Goal: Information Seeking & Learning: Find contact information

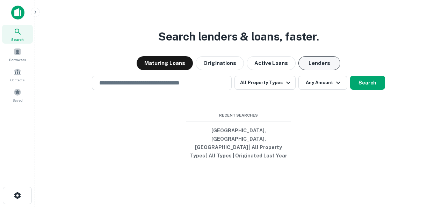
click at [322, 70] on button "Lenders" at bounding box center [319, 63] width 42 height 14
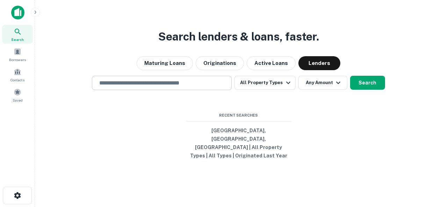
click at [186, 87] on input "text" at bounding box center [161, 83] width 133 height 8
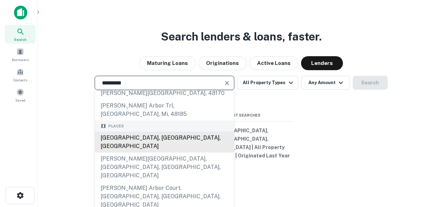
scroll to position [35, 0]
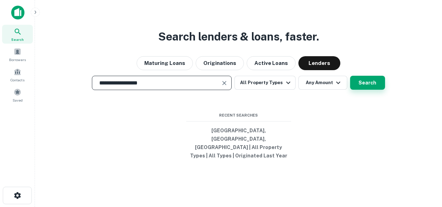
type input "**********"
click at [364, 90] on button "Search" at bounding box center [367, 83] width 35 height 14
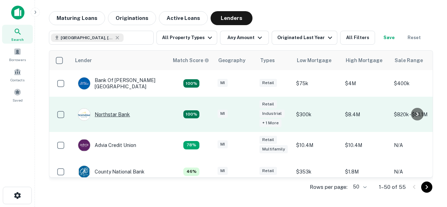
click at [103, 111] on div "Northstar Bank" at bounding box center [104, 114] width 52 height 13
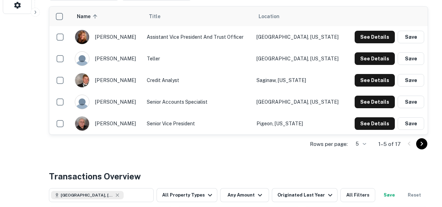
scroll to position [209, 0]
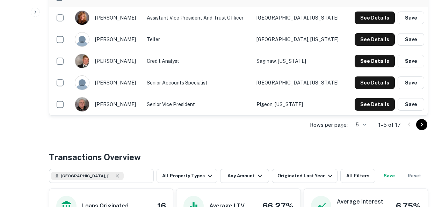
click at [421, 124] on icon "Go to next page" at bounding box center [421, 124] width 8 height 8
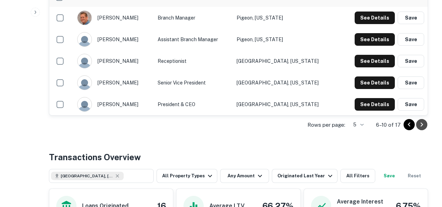
click at [424, 125] on icon "Go to next page" at bounding box center [421, 124] width 8 height 8
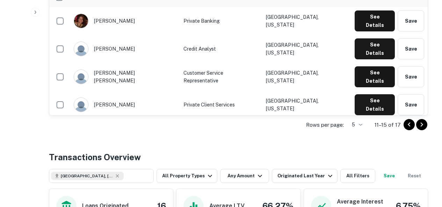
click at [421, 126] on icon "Go to next page" at bounding box center [421, 124] width 8 height 8
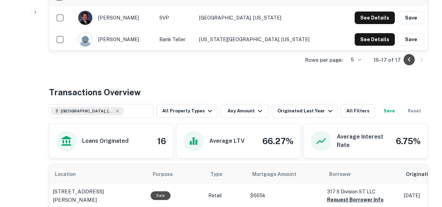
click at [407, 62] on icon "Go to previous page" at bounding box center [409, 60] width 8 height 8
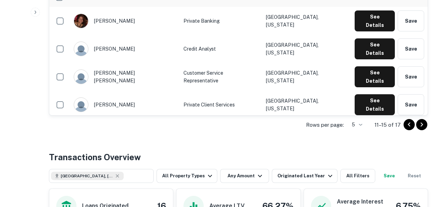
click at [406, 128] on icon "Go to previous page" at bounding box center [409, 124] width 8 height 8
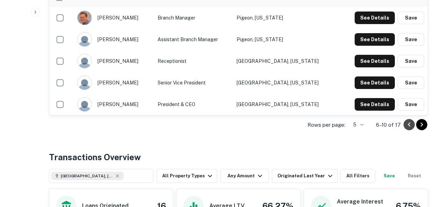
click at [406, 128] on icon "Go to previous page" at bounding box center [409, 124] width 8 height 8
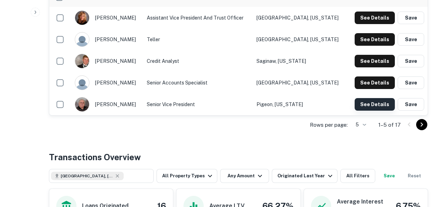
click at [381, 104] on button "See Details" at bounding box center [374, 104] width 40 height 13
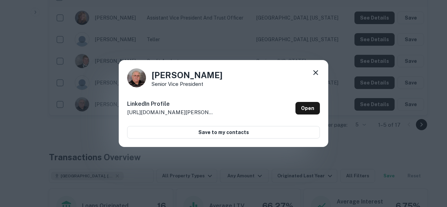
click at [317, 70] on icon at bounding box center [315, 72] width 8 height 8
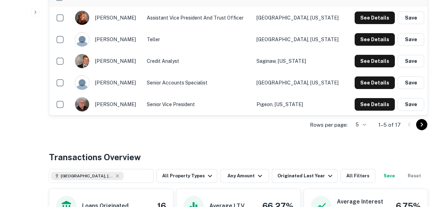
click at [419, 124] on icon "Go to next page" at bounding box center [421, 124] width 8 height 8
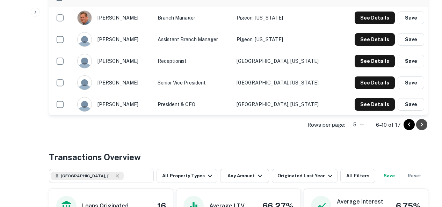
click at [421, 125] on icon "Go to next page" at bounding box center [421, 125] width 2 height 4
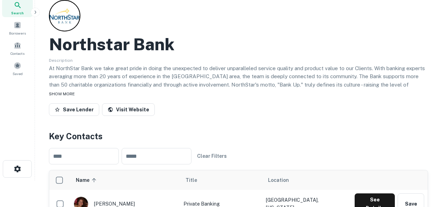
scroll to position [35, 0]
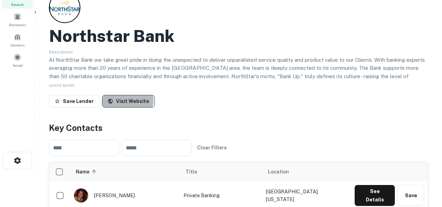
click at [120, 100] on link "Visit Website" at bounding box center [128, 101] width 53 height 13
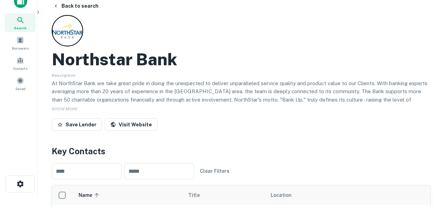
scroll to position [0, 0]
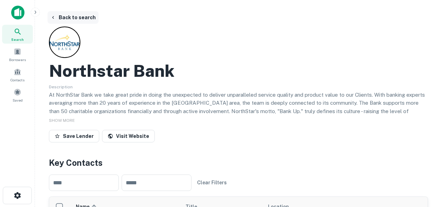
click at [73, 18] on button "Back to search" at bounding box center [72, 17] width 51 height 13
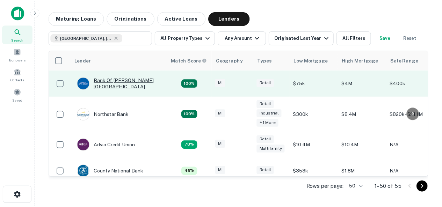
scroll to position [35, 0]
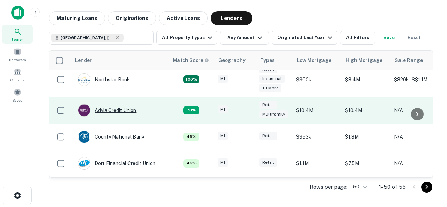
click at [119, 113] on div "Advia Credit Union" at bounding box center [107, 110] width 58 height 13
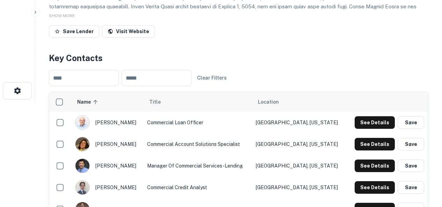
scroll to position [140, 0]
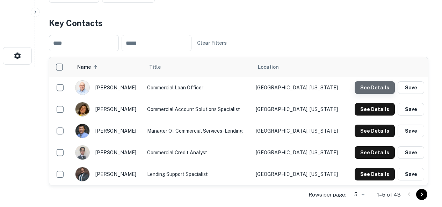
click at [377, 86] on button "See Details" at bounding box center [374, 87] width 40 height 13
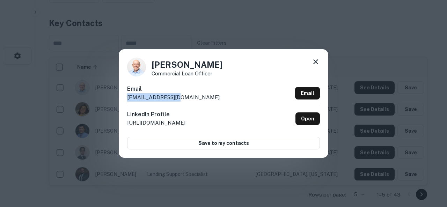
drag, startPoint x: 173, startPoint y: 98, endPoint x: 128, endPoint y: 95, distance: 45.1
click at [128, 95] on div "Email [EMAIL_ADDRESS][DOMAIN_NAME] Email" at bounding box center [223, 95] width 193 height 21
copy p "[EMAIL_ADDRESS][DOMAIN_NAME]"
click at [317, 64] on icon at bounding box center [315, 62] width 8 height 8
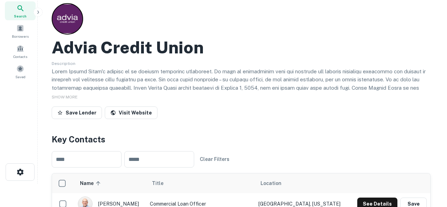
scroll to position [0, 0]
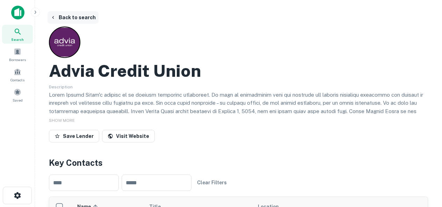
click at [73, 18] on button "Back to search" at bounding box center [72, 17] width 51 height 13
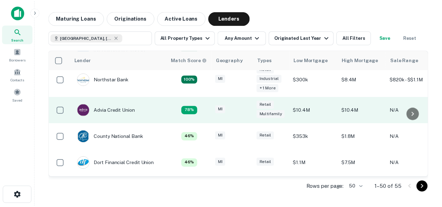
scroll to position [70, 0]
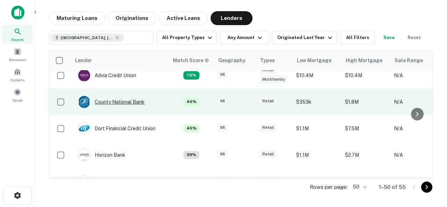
click at [122, 102] on div "County National Bank" at bounding box center [111, 102] width 67 height 13
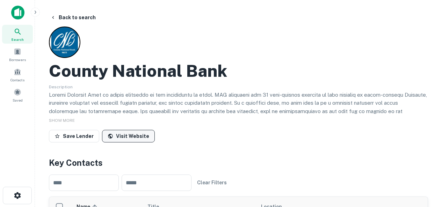
click at [119, 135] on link "Visit Website" at bounding box center [128, 136] width 53 height 13
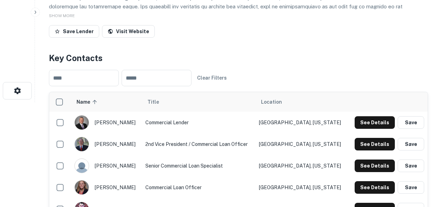
scroll to position [175, 0]
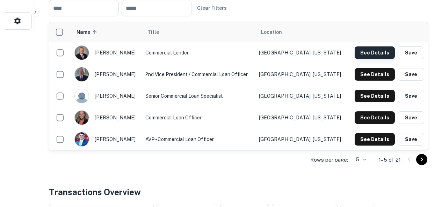
click at [374, 52] on button "See Details" at bounding box center [374, 52] width 40 height 13
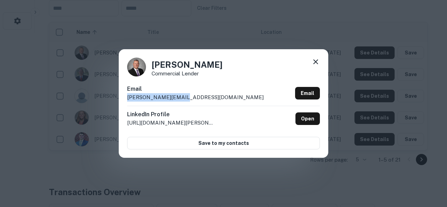
drag, startPoint x: 188, startPoint y: 96, endPoint x: 125, endPoint y: 97, distance: 63.2
click at [125, 97] on div "[PERSON_NAME] Commercial Lender Email [PERSON_NAME][EMAIL_ADDRESS][DOMAIN_NAME]…" at bounding box center [223, 103] width 209 height 108
copy p "[PERSON_NAME][EMAIL_ADDRESS][DOMAIN_NAME]"
click at [316, 60] on icon at bounding box center [315, 62] width 8 height 8
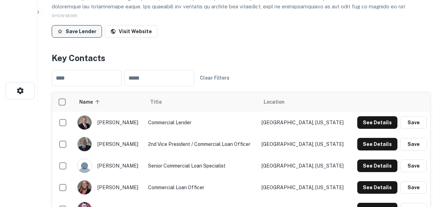
scroll to position [0, 0]
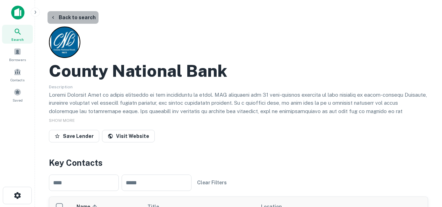
click at [75, 19] on button "Back to search" at bounding box center [72, 17] width 51 height 13
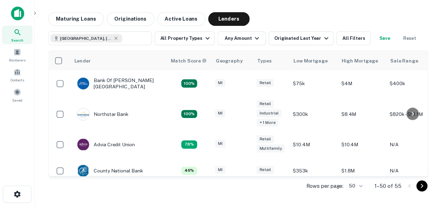
scroll to position [70, 0]
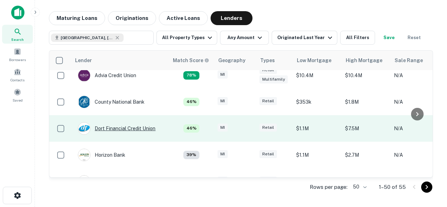
click at [135, 129] on div "Dort Financial Credit Union" at bounding box center [117, 128] width 78 height 13
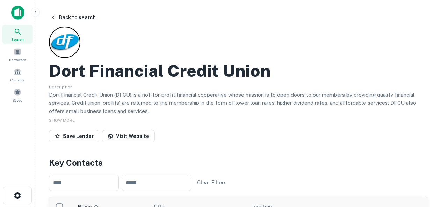
scroll to position [35, 0]
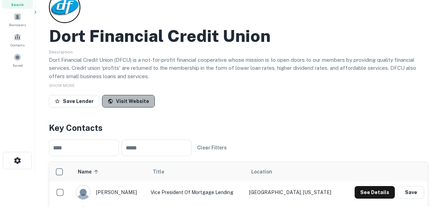
click at [132, 102] on link "Visit Website" at bounding box center [128, 101] width 53 height 13
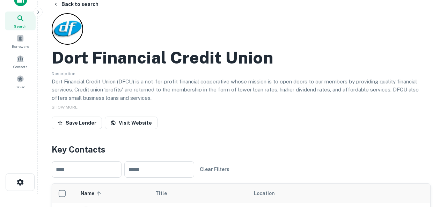
scroll to position [0, 0]
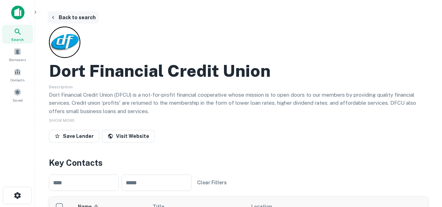
click at [76, 20] on button "Back to search" at bounding box center [72, 17] width 51 height 13
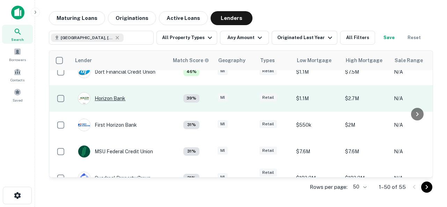
scroll to position [140, 0]
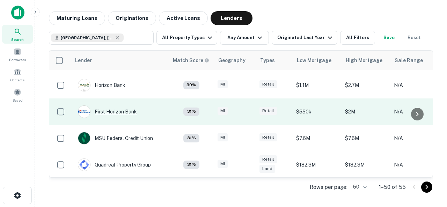
click at [120, 111] on div "First Horizon Bank" at bounding box center [107, 111] width 59 height 13
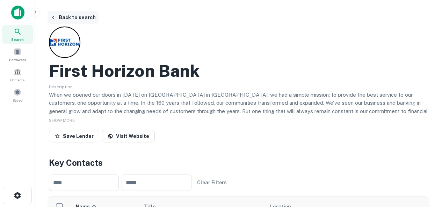
click at [65, 15] on button "Back to search" at bounding box center [72, 17] width 51 height 13
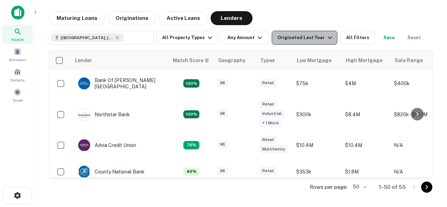
click at [305, 38] on div "Originated Last Year" at bounding box center [305, 38] width 57 height 8
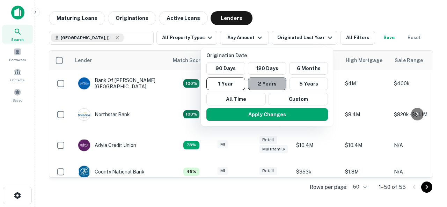
click at [269, 83] on button "2 Years" at bounding box center [267, 84] width 39 height 13
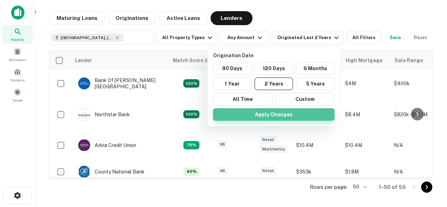
click at [289, 117] on button "Apply Changes" at bounding box center [274, 114] width 122 height 13
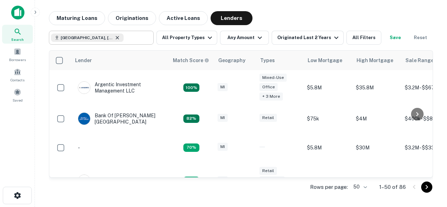
click at [116, 38] on icon at bounding box center [117, 37] width 3 height 3
type input "**********"
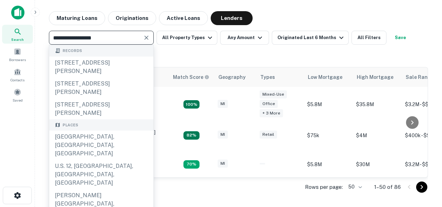
click at [174, 57] on div "**********" at bounding box center [238, 46] width 379 height 31
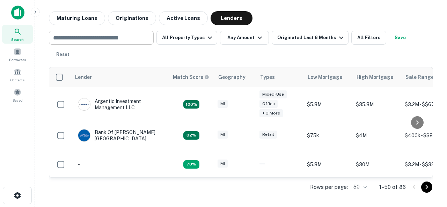
click at [119, 39] on input "text" at bounding box center [101, 38] width 100 height 10
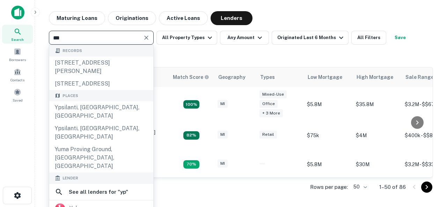
type input "****"
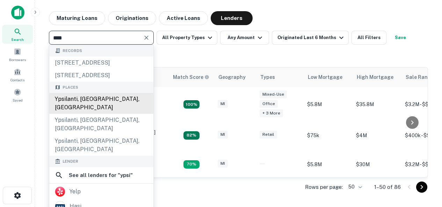
click at [74, 114] on div "Ypsilanti, [GEOGRAPHIC_DATA], [GEOGRAPHIC_DATA]" at bounding box center [101, 103] width 104 height 21
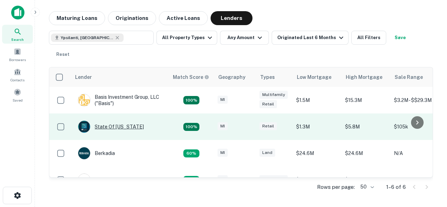
click at [127, 120] on div "State Of [US_STATE]" at bounding box center [111, 126] width 66 height 13
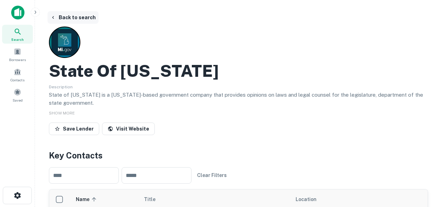
click at [85, 17] on button "Back to search" at bounding box center [72, 17] width 51 height 13
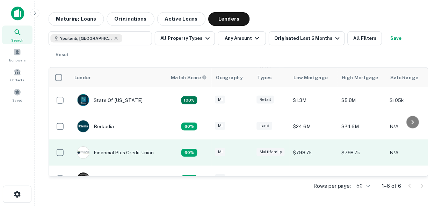
scroll to position [57, 0]
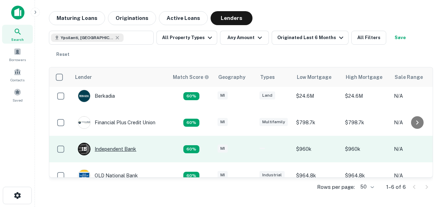
click at [125, 143] on div "I B Independent Bank" at bounding box center [107, 149] width 58 height 13
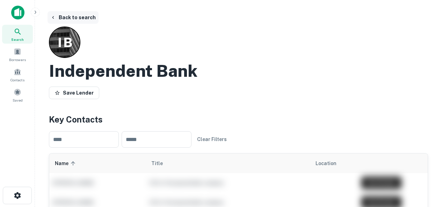
click at [76, 16] on button "Back to search" at bounding box center [72, 17] width 51 height 13
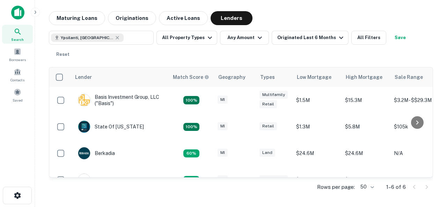
scroll to position [57, 0]
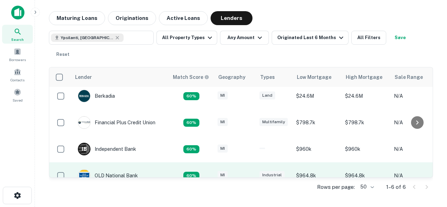
click at [112, 169] on div "OLD National Bank" at bounding box center [108, 175] width 60 height 13
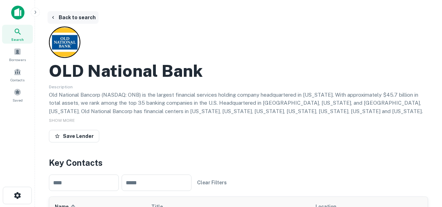
click at [75, 18] on button "Back to search" at bounding box center [72, 17] width 51 height 13
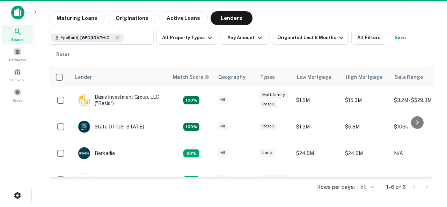
scroll to position [57, 0]
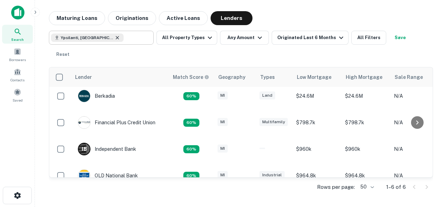
click at [115, 37] on icon at bounding box center [118, 38] width 6 height 6
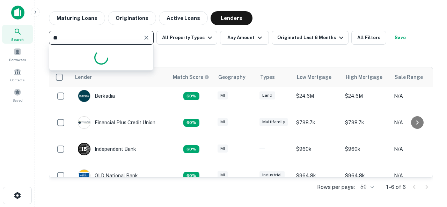
type input "*"
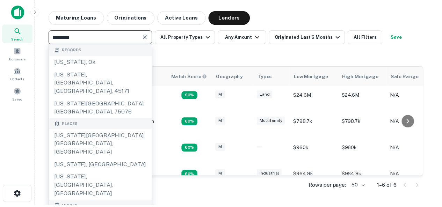
type input "********"
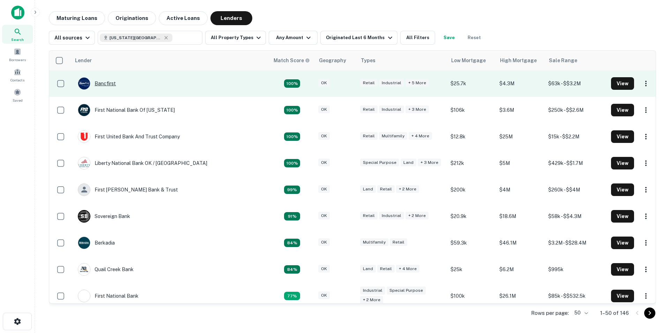
click at [108, 83] on div "Bancfirst" at bounding box center [97, 83] width 38 height 13
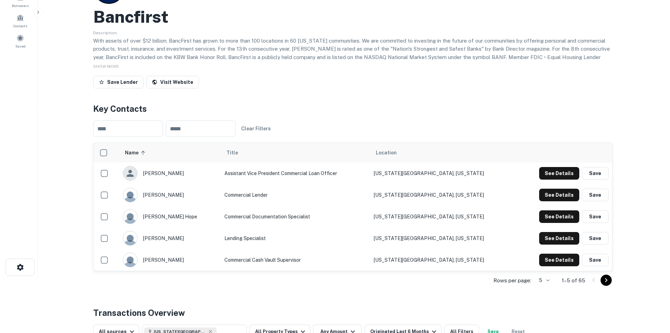
scroll to position [70, 0]
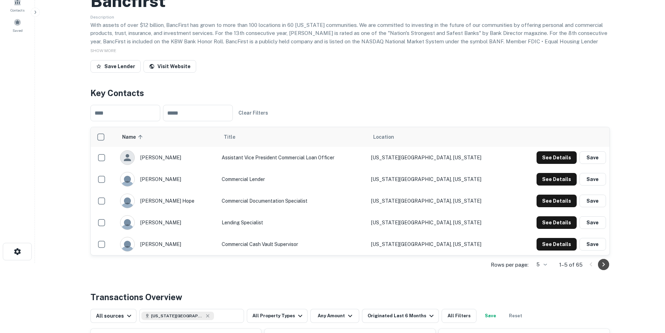
click at [441, 207] on button "Go to next page" at bounding box center [603, 264] width 11 height 11
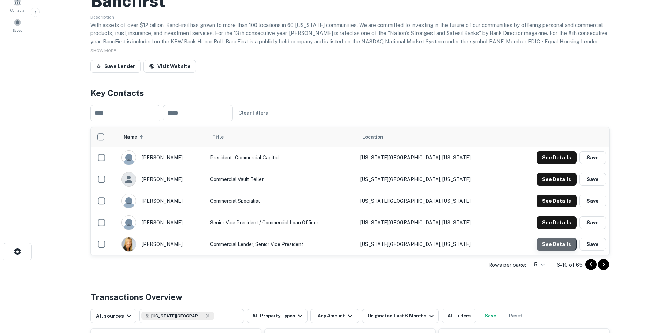
click at [441, 207] on button "See Details" at bounding box center [557, 244] width 40 height 13
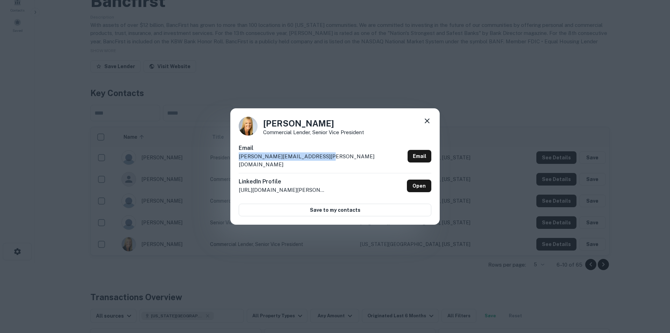
drag, startPoint x: 323, startPoint y: 163, endPoint x: 237, endPoint y: 163, distance: 85.5
click at [237, 163] on div "[PERSON_NAME] Commercial Lender, Senior Vice President Email [PERSON_NAME][EMAI…" at bounding box center [334, 166] width 209 height 117
copy p "[PERSON_NAME][EMAIL_ADDRESS][PERSON_NAME][DOMAIN_NAME]"
drag, startPoint x: 429, startPoint y: 125, endPoint x: 377, endPoint y: 111, distance: 53.8
click at [429, 125] on icon at bounding box center [427, 121] width 8 height 8
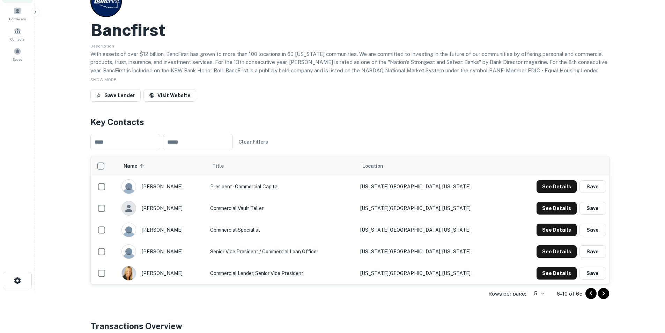
scroll to position [0, 0]
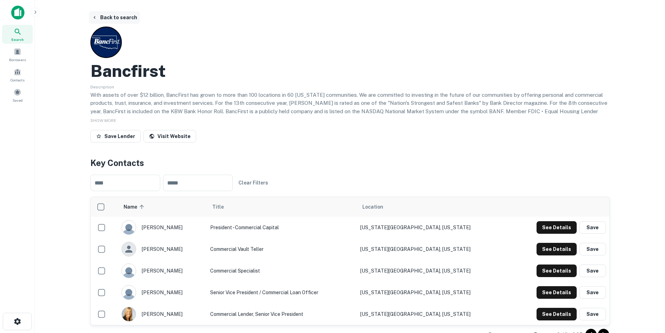
click at [122, 18] on button "Back to search" at bounding box center [114, 17] width 51 height 13
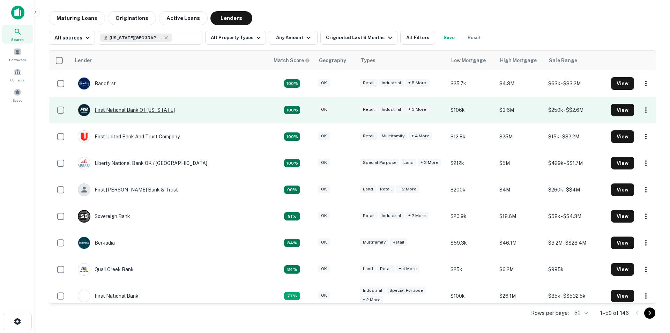
click at [144, 109] on div "First National Bank Of [US_STATE]" at bounding box center [126, 110] width 97 height 13
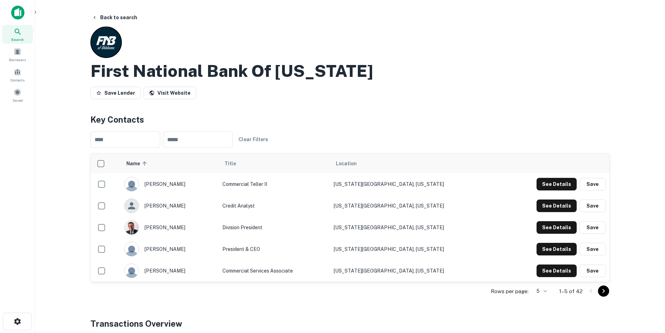
click at [441, 207] on icon "Go to next page" at bounding box center [603, 291] width 8 height 8
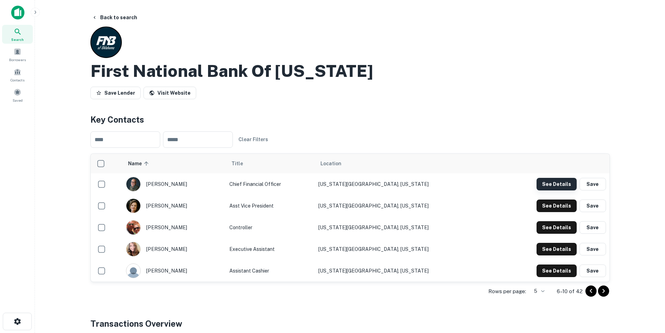
click at [441, 186] on button "See Details" at bounding box center [557, 184] width 40 height 13
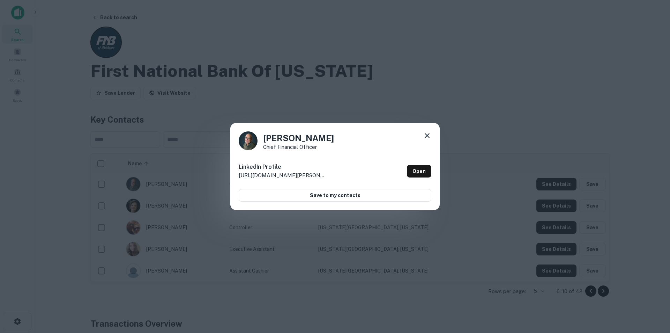
click at [423, 136] on icon at bounding box center [427, 135] width 8 height 8
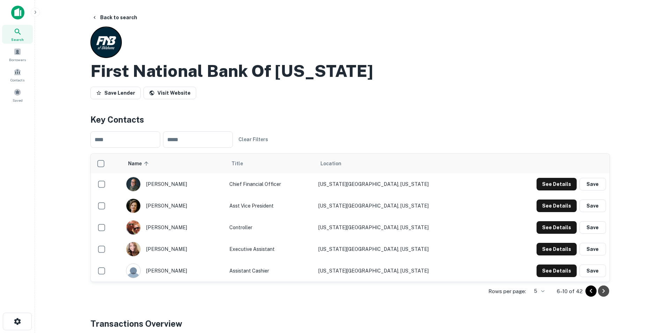
click at [441, 207] on icon "Go to next page" at bounding box center [603, 291] width 2 height 4
click at [441, 207] on icon "Go to next page" at bounding box center [603, 291] width 8 height 8
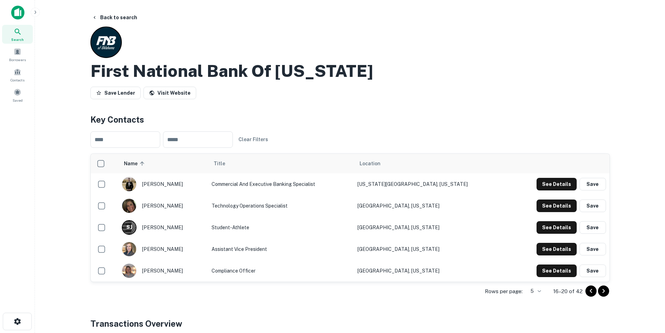
click at [441, 207] on icon "Go to next page" at bounding box center [603, 291] width 8 height 8
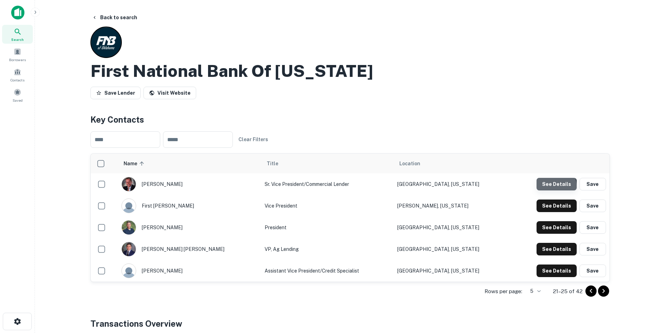
click at [441, 186] on button "See Details" at bounding box center [557, 184] width 40 height 13
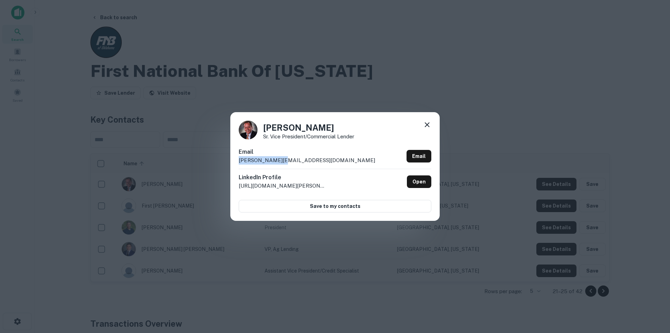
drag, startPoint x: 301, startPoint y: 159, endPoint x: 237, endPoint y: 161, distance: 63.6
click at [237, 161] on div "[PERSON_NAME] Vice President/Commercial Lender Email [PERSON_NAME][EMAIL_ADDRES…" at bounding box center [334, 166] width 209 height 108
copy p "[PERSON_NAME][EMAIL_ADDRESS][DOMAIN_NAME]"
click at [425, 125] on icon at bounding box center [427, 124] width 8 height 8
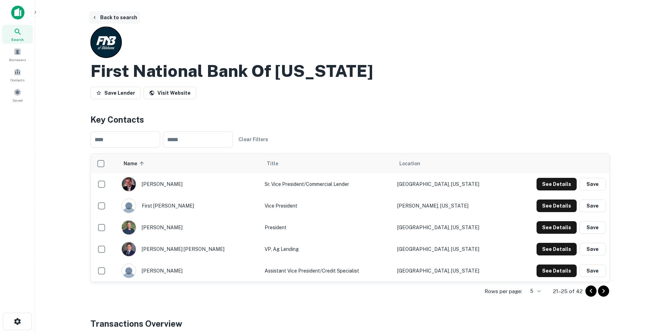
click at [108, 18] on button "Back to search" at bounding box center [114, 17] width 51 height 13
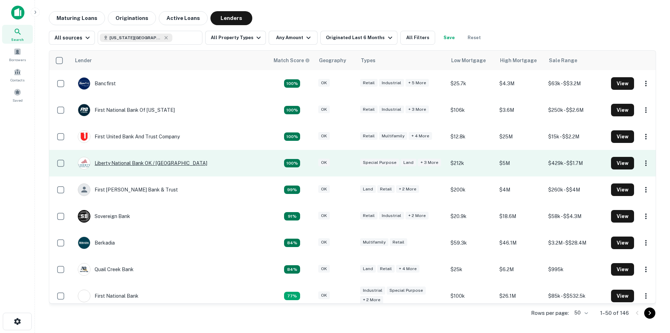
click at [135, 163] on div "Liberty National Bank OK / [GEOGRAPHIC_DATA]" at bounding box center [143, 163] width 130 height 13
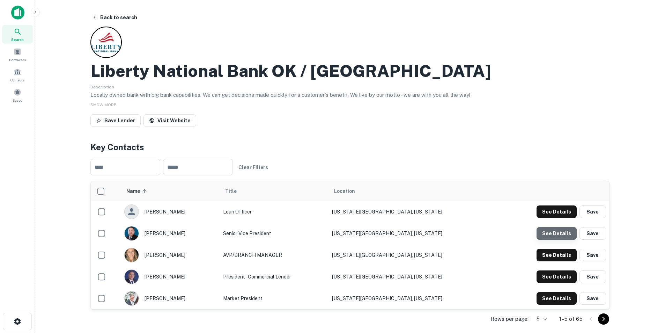
click at [441, 207] on button "See Details" at bounding box center [557, 233] width 40 height 13
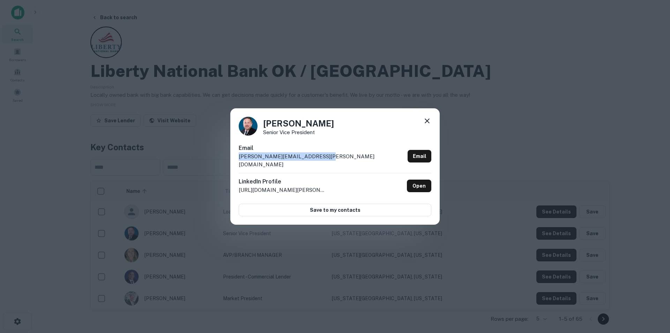
drag, startPoint x: 324, startPoint y: 161, endPoint x: 235, endPoint y: 165, distance: 88.8
click at [235, 165] on div "[PERSON_NAME] Senior Vice President Email [PERSON_NAME][EMAIL_ADDRESS][PERSON_N…" at bounding box center [334, 166] width 209 height 117
copy p "[PERSON_NAME][EMAIL_ADDRESS][PERSON_NAME][DOMAIN_NAME]"
click at [381, 145] on div "[PERSON_NAME] Senior Vice President Email [PERSON_NAME][EMAIL_ADDRESS][PERSON_N…" at bounding box center [334, 166] width 209 height 117
click at [425, 125] on icon at bounding box center [427, 121] width 8 height 8
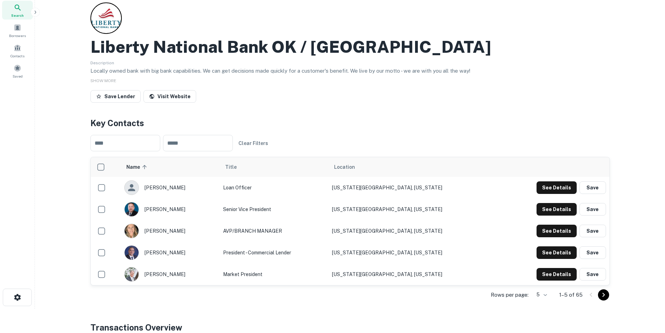
scroll to position [35, 0]
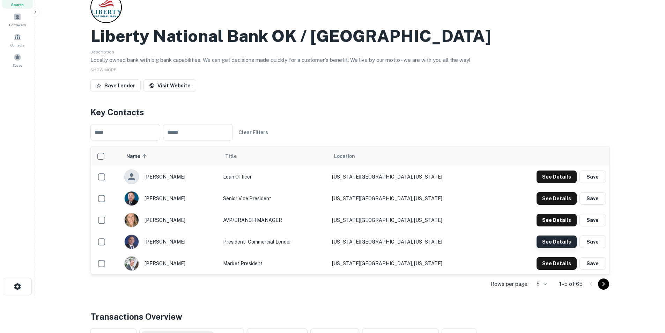
click at [441, 207] on button "See Details" at bounding box center [557, 241] width 40 height 13
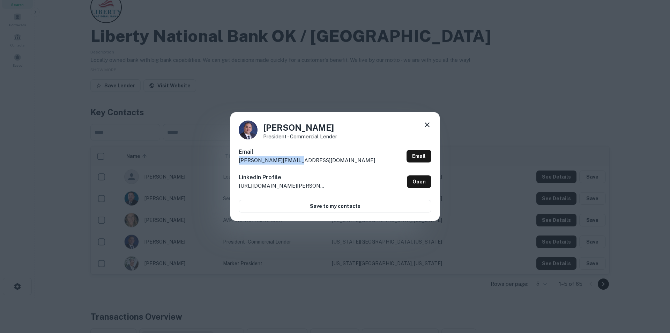
drag, startPoint x: 300, startPoint y: 160, endPoint x: 238, endPoint y: 165, distance: 62.0
click at [238, 165] on div "[PERSON_NAME] President - Commercial Lender Email [PERSON_NAME][EMAIL_ADDRESS][…" at bounding box center [334, 166] width 209 height 108
copy p "[PERSON_NAME][EMAIL_ADDRESS][DOMAIN_NAME]"
click at [425, 125] on icon at bounding box center [427, 124] width 8 height 8
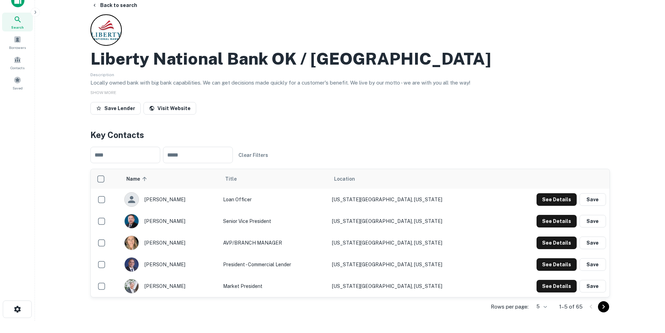
scroll to position [0, 0]
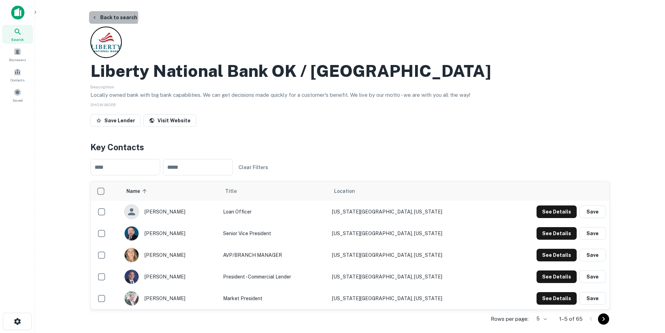
click at [105, 17] on button "Back to search" at bounding box center [114, 17] width 51 height 13
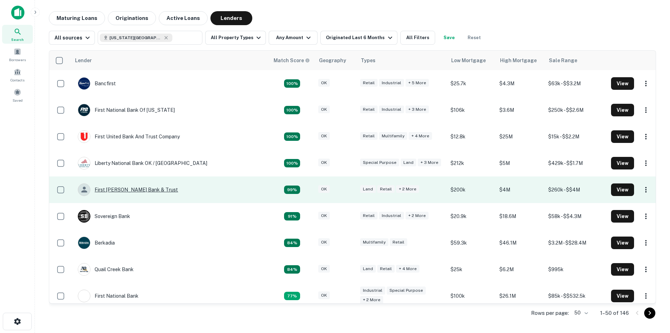
click at [143, 189] on div "First [PERSON_NAME] Bank & Trust" at bounding box center [128, 189] width 100 height 13
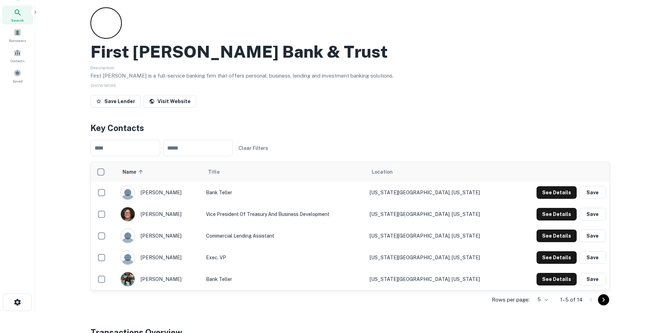
scroll to position [35, 0]
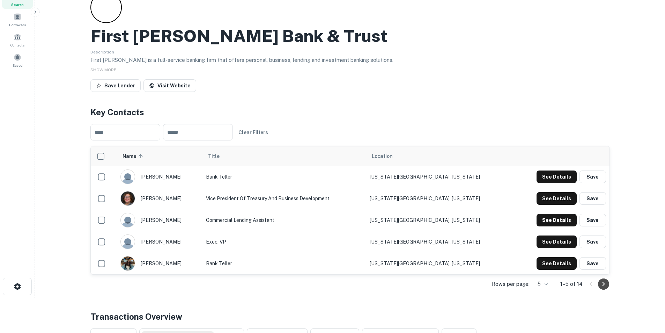
click at [441, 207] on icon "Go to next page" at bounding box center [603, 284] width 2 height 4
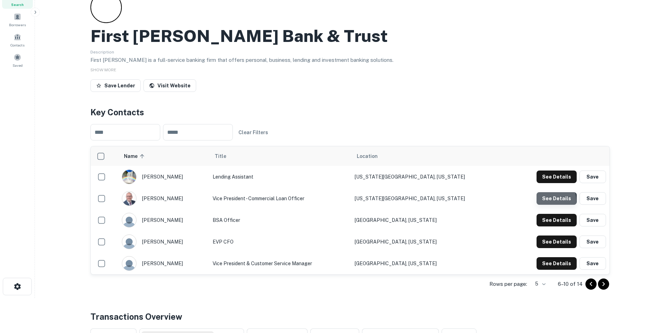
click at [441, 200] on button "See Details" at bounding box center [557, 198] width 40 height 13
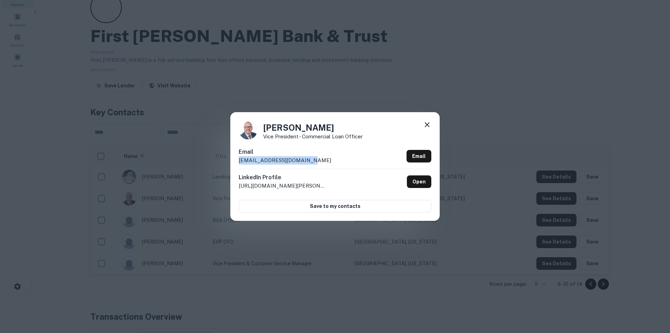
drag, startPoint x: 320, startPoint y: 159, endPoint x: 236, endPoint y: 159, distance: 83.8
click at [236, 159] on div "[PERSON_NAME] Vice President - Commercial Loan Officer Email [EMAIL_ADDRESS][DO…" at bounding box center [334, 166] width 209 height 108
copy p "[EMAIL_ADDRESS][DOMAIN_NAME]"
drag, startPoint x: 428, startPoint y: 126, endPoint x: 187, endPoint y: 109, distance: 241.8
click at [428, 126] on icon at bounding box center [427, 124] width 5 height 5
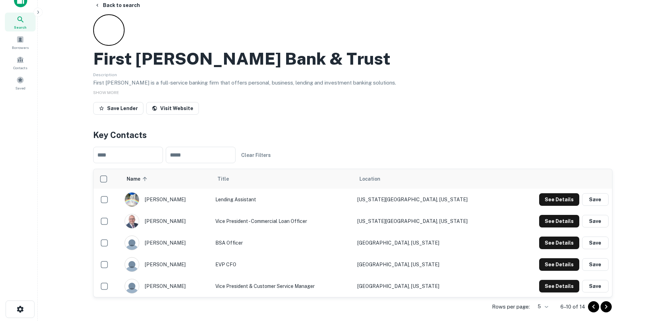
scroll to position [0, 0]
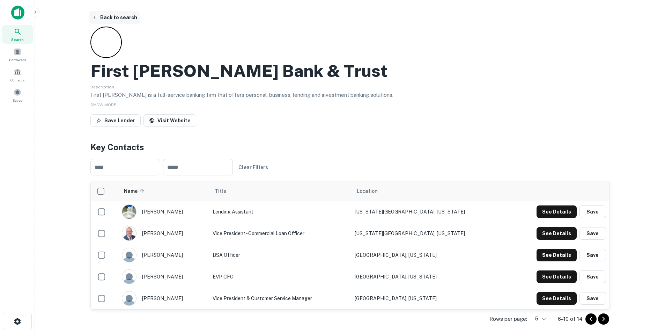
click at [114, 19] on button "Back to search" at bounding box center [114, 17] width 51 height 13
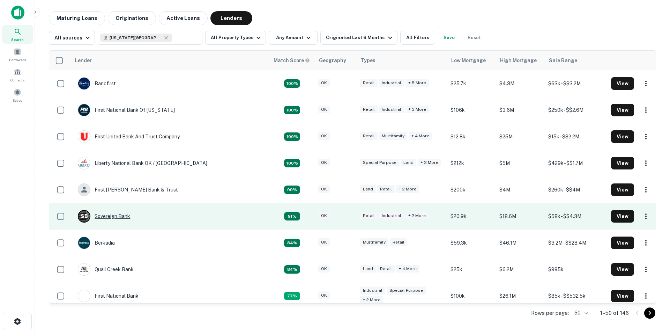
click at [118, 207] on div "S B Sovereign Bank" at bounding box center [104, 216] width 52 height 13
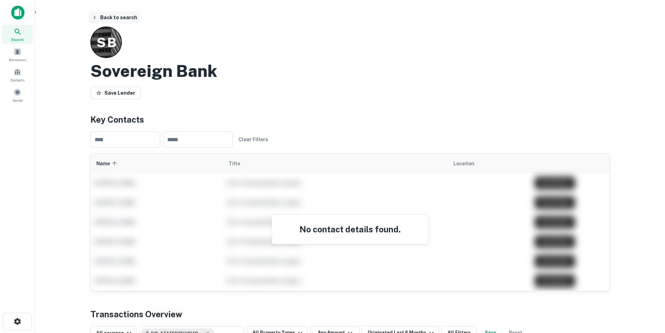
click at [108, 17] on button "Back to search" at bounding box center [114, 17] width 51 height 13
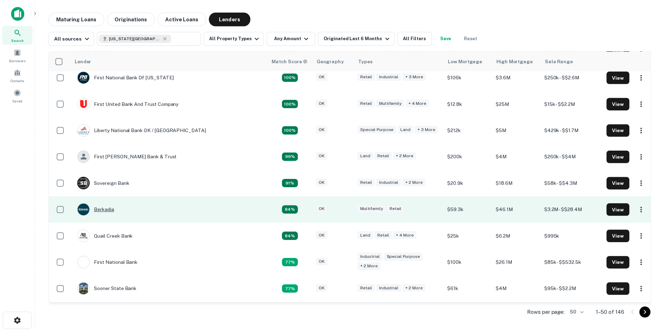
scroll to position [35, 0]
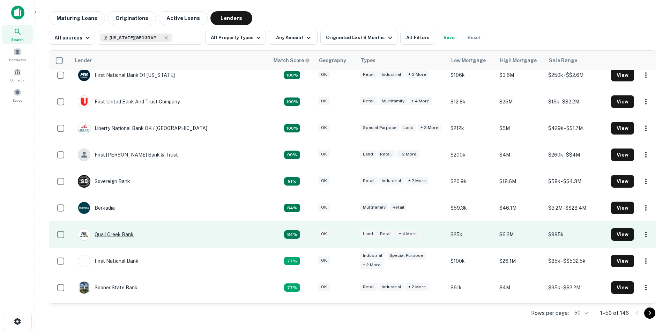
click at [112, 207] on div "Quail Creek Bank" at bounding box center [106, 234] width 56 height 13
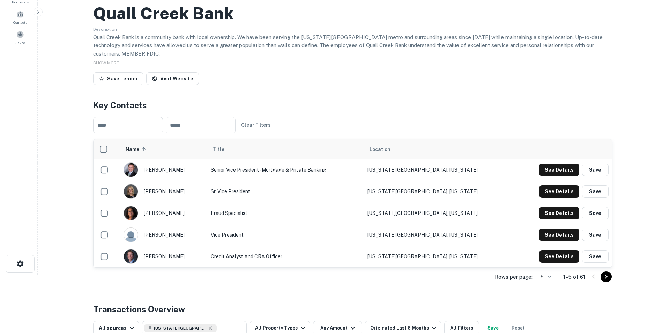
scroll to position [70, 0]
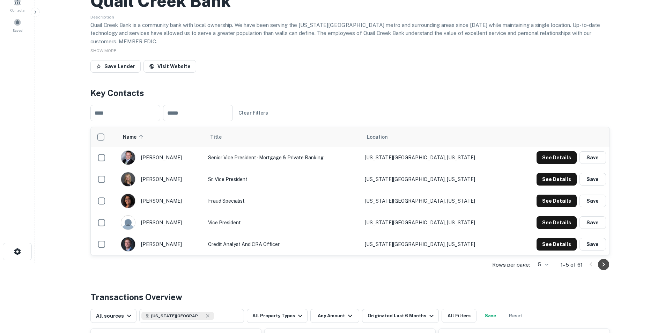
click at [441, 207] on icon "Go to next page" at bounding box center [603, 264] width 8 height 8
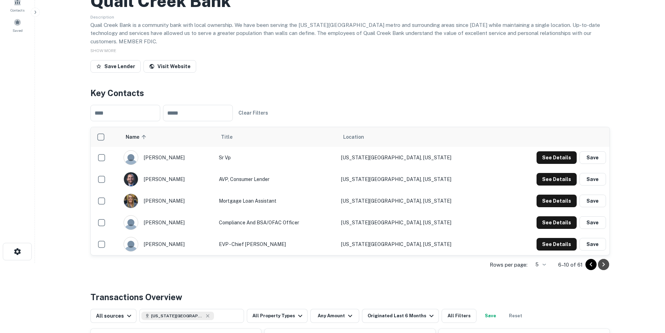
click at [441, 207] on icon "Go to next page" at bounding box center [603, 264] width 8 height 8
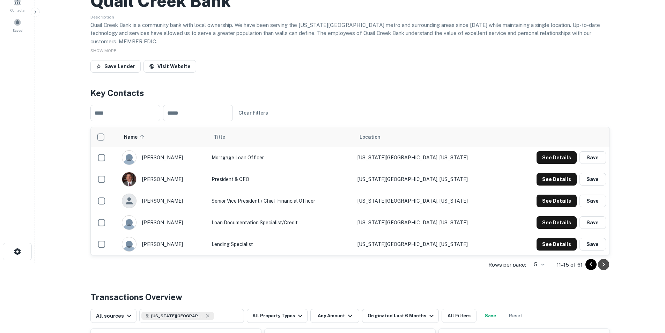
click at [441, 207] on icon "Go to next page" at bounding box center [603, 264] width 8 height 8
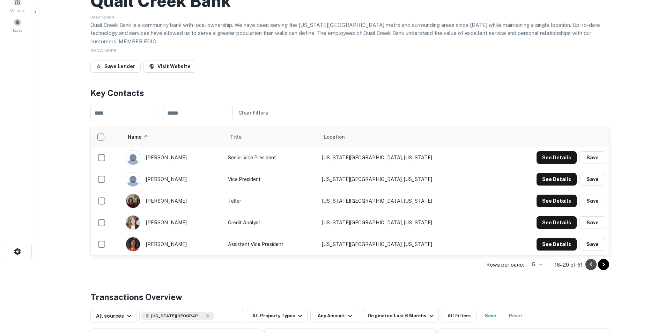
click at [441, 207] on icon "Go to previous page" at bounding box center [591, 264] width 8 height 8
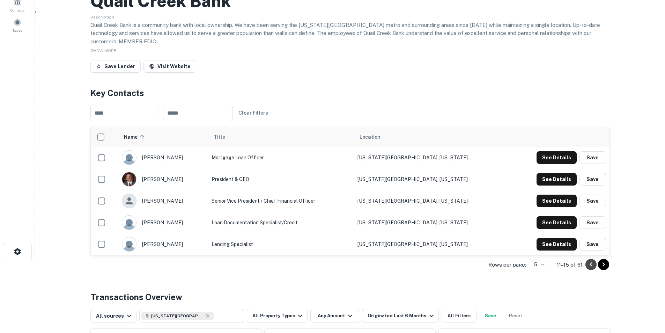
click at [441, 207] on icon "Go to previous page" at bounding box center [591, 264] width 8 height 8
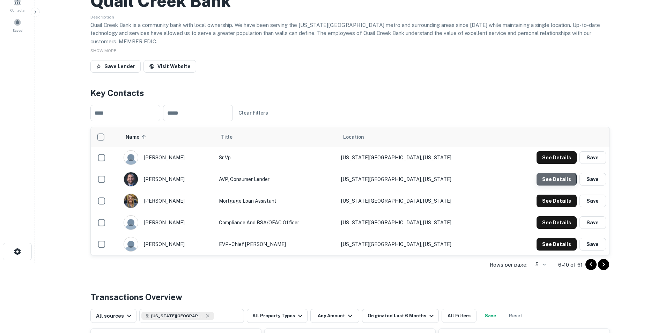
click at [441, 173] on button "See Details" at bounding box center [557, 179] width 40 height 13
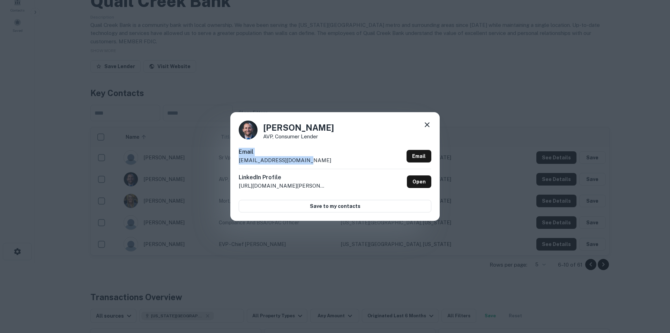
drag, startPoint x: 303, startPoint y: 162, endPoint x: 238, endPoint y: 156, distance: 65.2
click at [238, 156] on div "[PERSON_NAME] AVP, Consumer Lender Email [EMAIL_ADDRESS][DOMAIN_NAME] Email Lin…" at bounding box center [334, 166] width 209 height 108
click at [302, 156] on div "Email [EMAIL_ADDRESS][DOMAIN_NAME] Email" at bounding box center [335, 158] width 193 height 21
drag, startPoint x: 302, startPoint y: 159, endPoint x: 237, endPoint y: 158, distance: 64.3
click at [237, 158] on div "[PERSON_NAME] AVP, Consumer Lender Email [EMAIL_ADDRESS][DOMAIN_NAME] Email Lin…" at bounding box center [334, 166] width 209 height 108
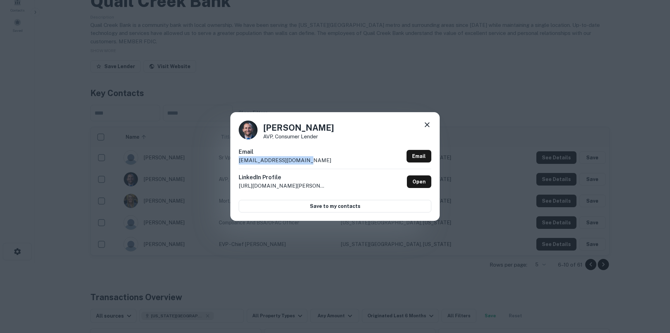
copy p "[EMAIL_ADDRESS][DOMAIN_NAME]"
drag, startPoint x: 427, startPoint y: 123, endPoint x: 277, endPoint y: 114, distance: 150.1
click at [427, 123] on icon at bounding box center [427, 124] width 8 height 8
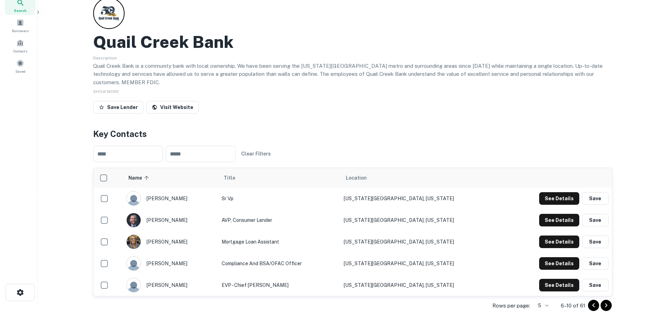
scroll to position [0, 0]
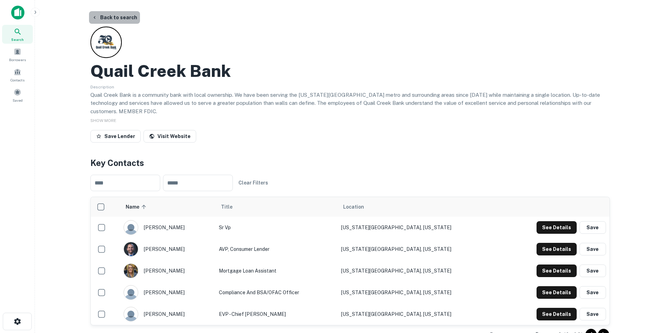
click at [118, 19] on button "Back to search" at bounding box center [114, 17] width 51 height 13
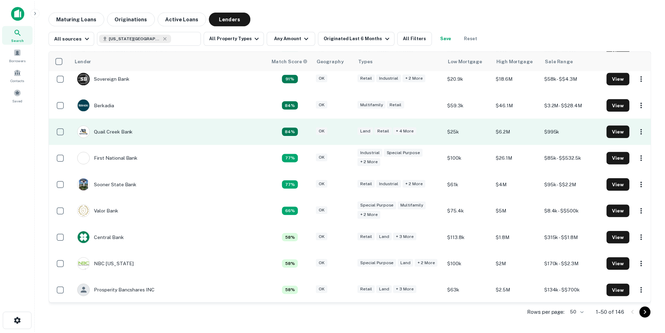
scroll to position [140, 0]
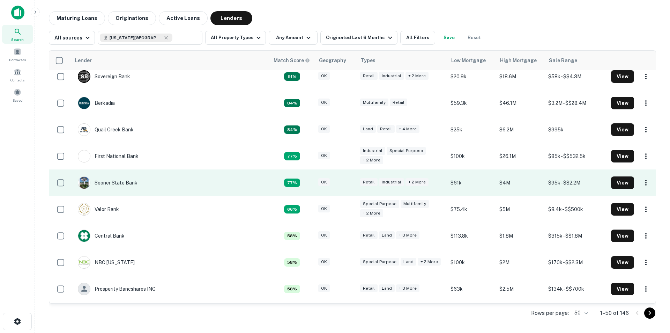
click at [131, 184] on div "Sooner State Bank" at bounding box center [108, 182] width 60 height 13
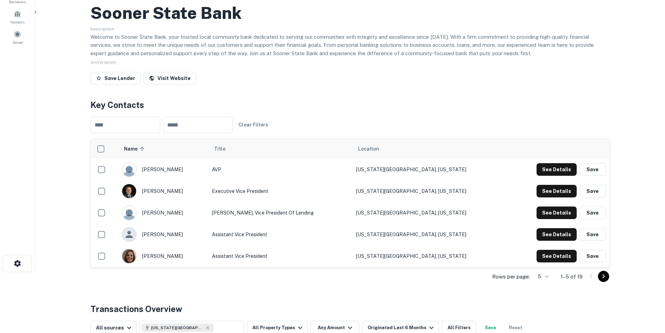
scroll to position [70, 0]
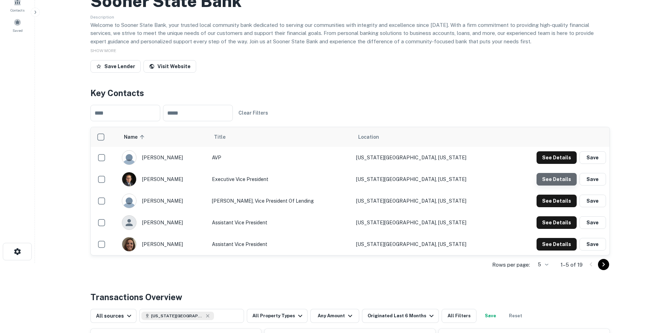
click at [441, 180] on button "See Details" at bounding box center [557, 179] width 40 height 13
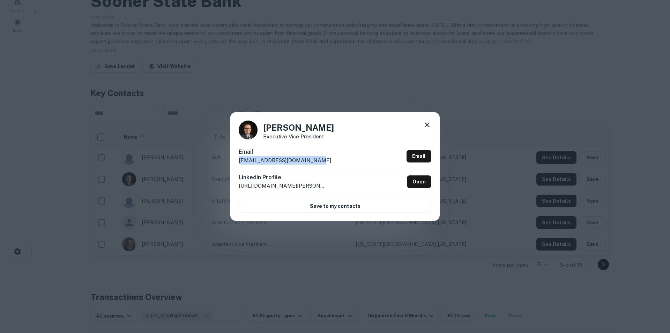
drag, startPoint x: 324, startPoint y: 157, endPoint x: 238, endPoint y: 163, distance: 85.7
click at [238, 163] on div "[PERSON_NAME] Executive Vice President [PERSON_NAME] [PERSON_NAME][EMAIL_ADDRES…" at bounding box center [334, 166] width 209 height 108
copy p "[EMAIL_ADDRESS][DOMAIN_NAME]"
drag, startPoint x: 430, startPoint y: 122, endPoint x: 354, endPoint y: 119, distance: 76.5
click at [430, 122] on icon at bounding box center [427, 124] width 8 height 8
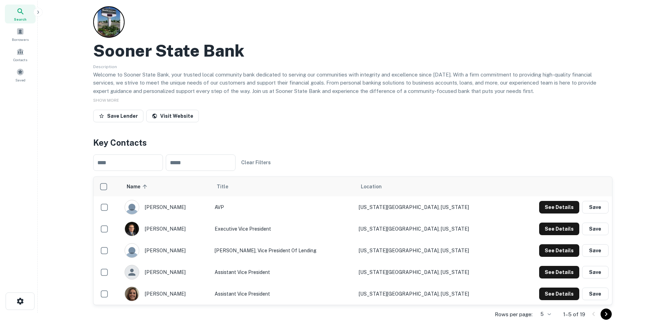
scroll to position [0, 0]
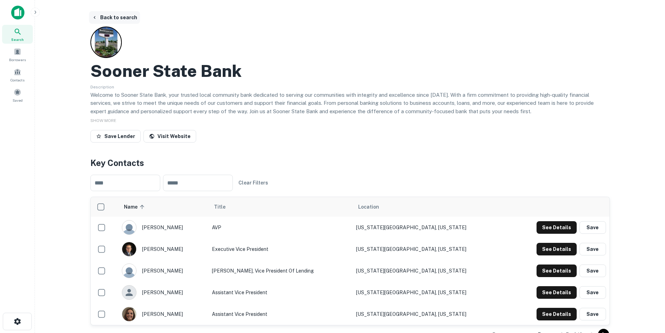
click at [117, 18] on button "Back to search" at bounding box center [114, 17] width 51 height 13
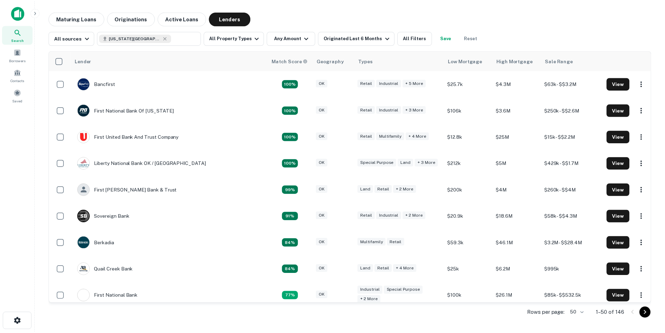
scroll to position [140, 0]
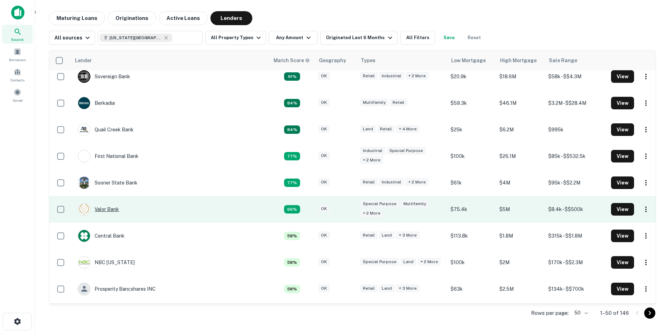
click at [114, 207] on div "Valor Bank" at bounding box center [98, 209] width 41 height 13
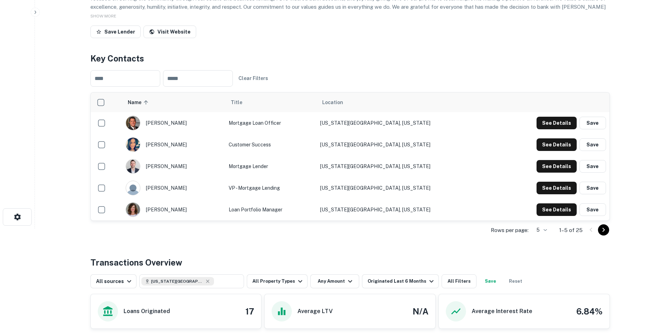
scroll to position [105, 0]
click at [441, 207] on icon "Go to next page" at bounding box center [603, 229] width 8 height 8
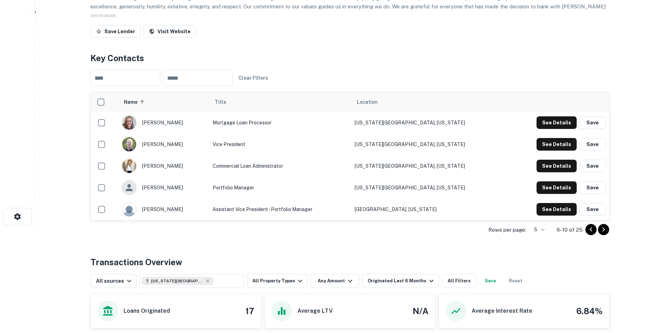
click at [441, 207] on icon "Go to next page" at bounding box center [603, 229] width 8 height 8
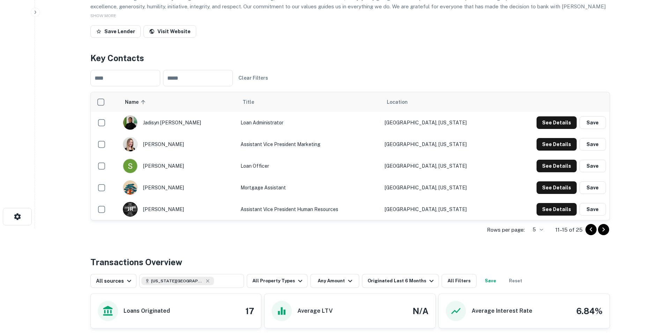
click at [441, 207] on icon "Go to next page" at bounding box center [603, 229] width 8 height 8
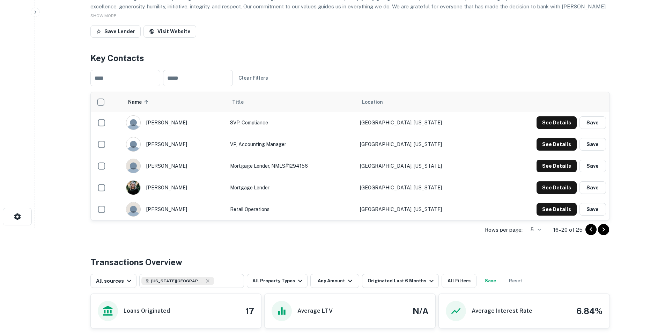
click at [441, 207] on icon "Go to next page" at bounding box center [603, 229] width 8 height 8
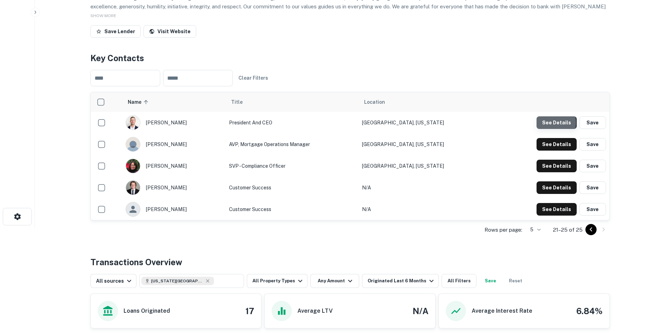
click at [441, 123] on button "See Details" at bounding box center [557, 122] width 40 height 13
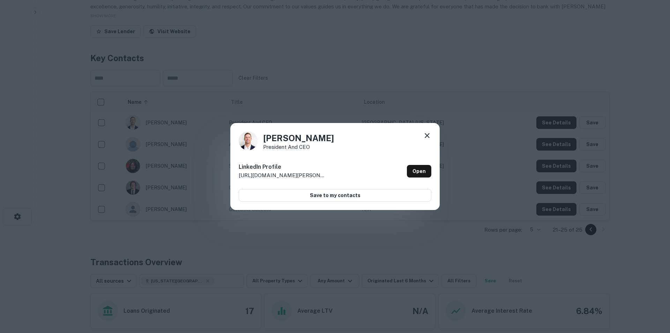
click at [427, 134] on icon at bounding box center [427, 135] width 8 height 8
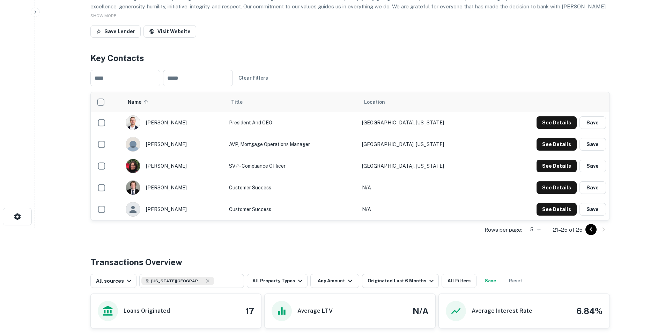
click at [441, 207] on icon "Go to previous page" at bounding box center [591, 229] width 8 height 8
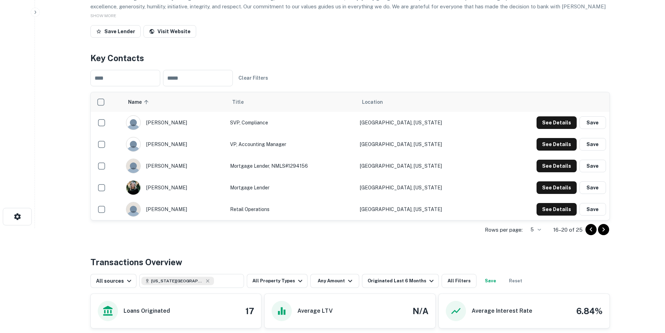
click at [441, 207] on icon "Go to previous page" at bounding box center [591, 229] width 8 height 8
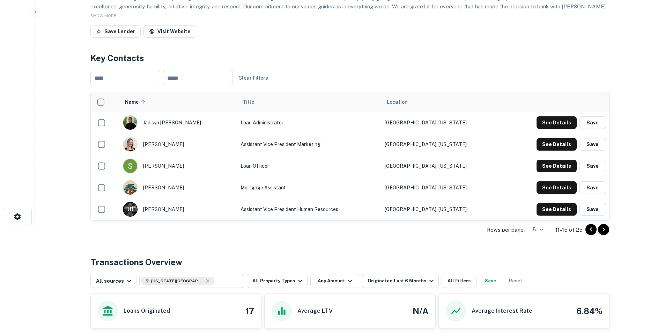
click at [441, 207] on icon "Go to previous page" at bounding box center [591, 229] width 8 height 8
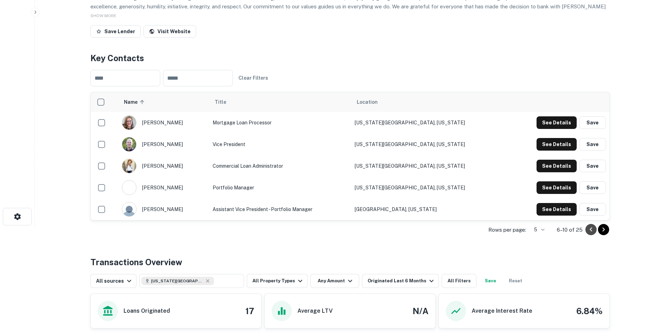
click at [441, 207] on icon "Go to previous page" at bounding box center [591, 229] width 8 height 8
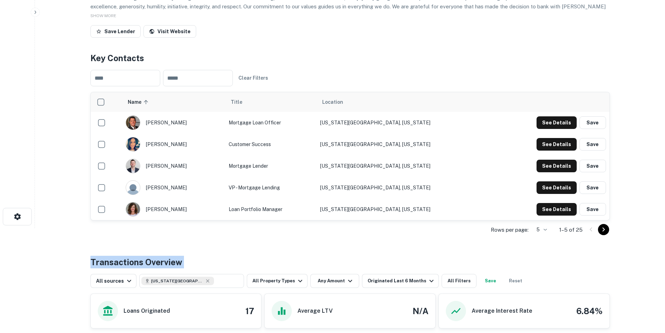
click at [441, 207] on div at bounding box center [598, 229] width 24 height 11
click at [441, 122] on button "See Details" at bounding box center [557, 122] width 40 height 13
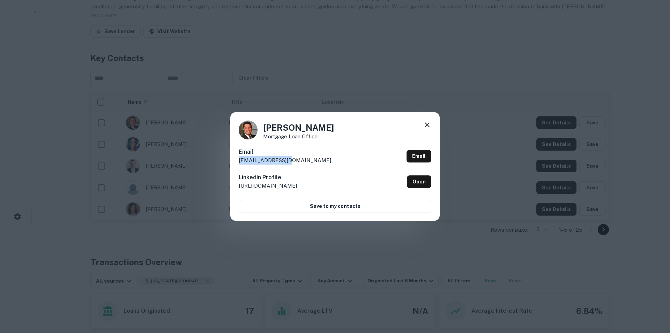
drag, startPoint x: 314, startPoint y: 161, endPoint x: 236, endPoint y: 162, distance: 78.2
click at [236, 162] on div "[PERSON_NAME] Mortgage Loan Officer Email [EMAIL_ADDRESS][DOMAIN_NAME] Email Li…" at bounding box center [334, 166] width 209 height 108
copy p "[EMAIL_ADDRESS][DOMAIN_NAME]"
drag, startPoint x: 431, startPoint y: 126, endPoint x: 380, endPoint y: 128, distance: 51.0
click at [431, 126] on icon at bounding box center [427, 124] width 8 height 8
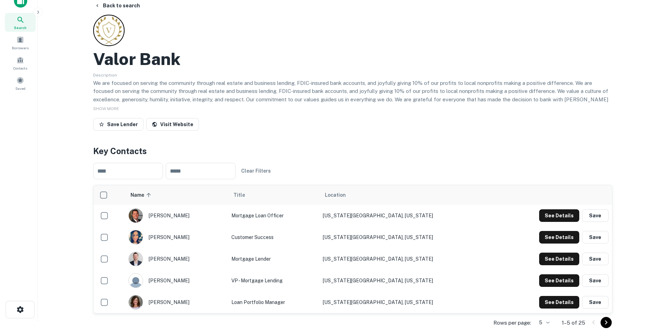
scroll to position [0, 0]
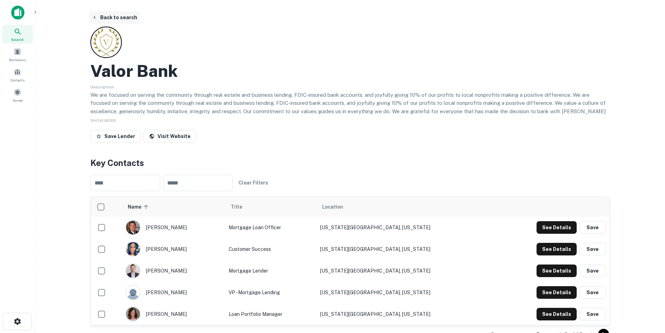
click at [126, 21] on button "Back to search" at bounding box center [114, 17] width 51 height 13
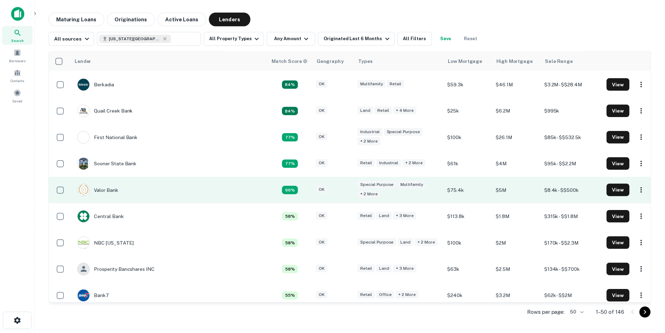
scroll to position [175, 0]
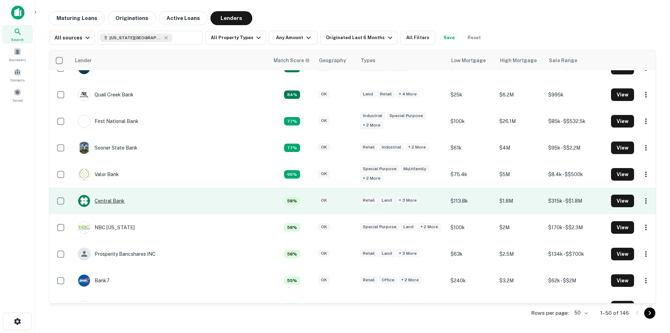
click at [115, 201] on div "Central Bank" at bounding box center [101, 200] width 47 height 13
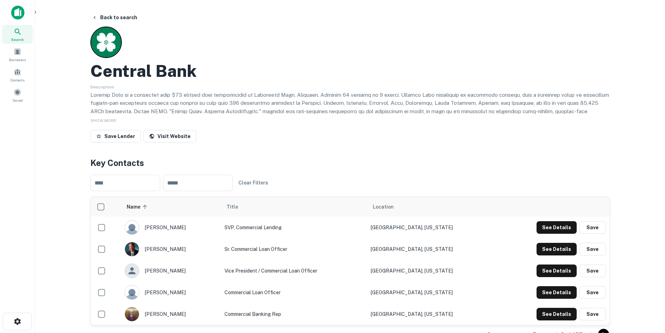
scroll to position [35, 0]
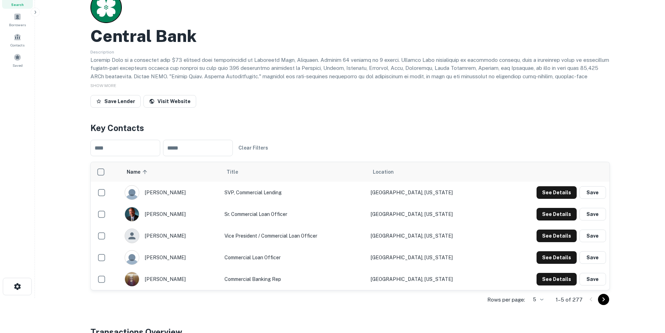
click at [441, 207] on icon "Go to next page" at bounding box center [603, 299] width 8 height 8
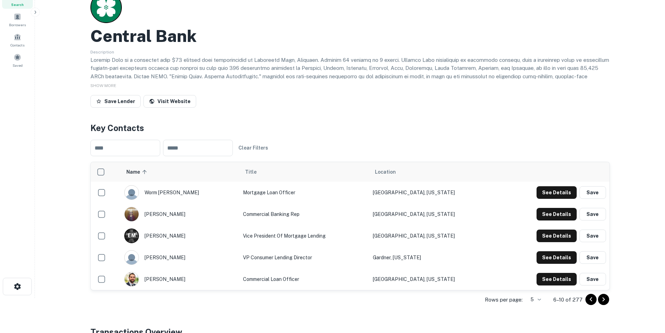
click at [441, 207] on icon "Go to next page" at bounding box center [603, 299] width 8 height 8
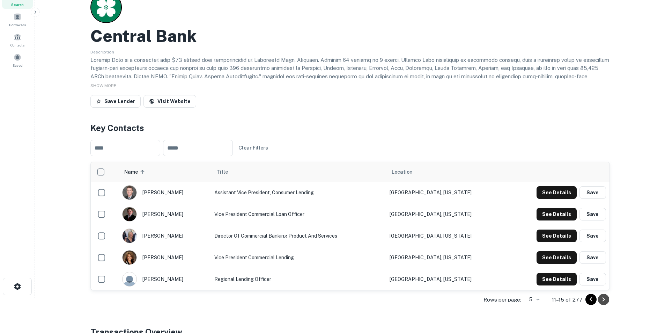
click at [441, 207] on icon "Go to next page" at bounding box center [603, 299] width 8 height 8
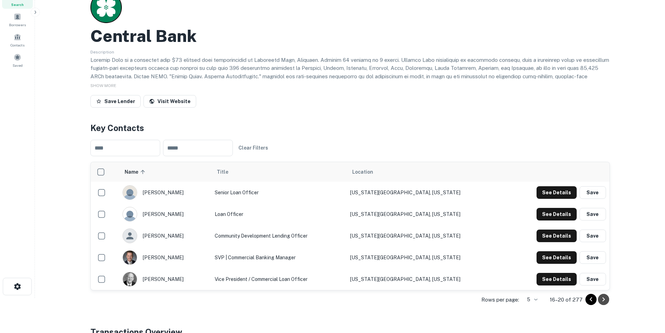
click at [441, 207] on icon "Go to next page" at bounding box center [603, 299] width 8 height 8
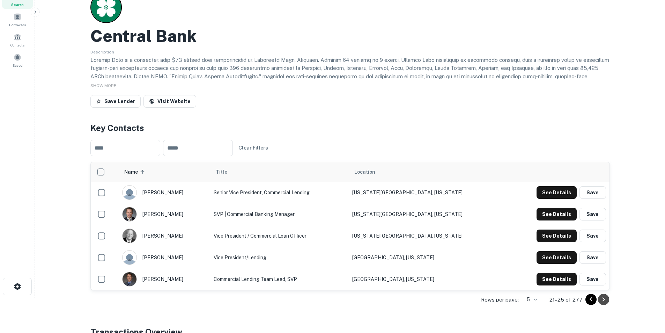
click at [441, 207] on icon "Go to next page" at bounding box center [603, 299] width 8 height 8
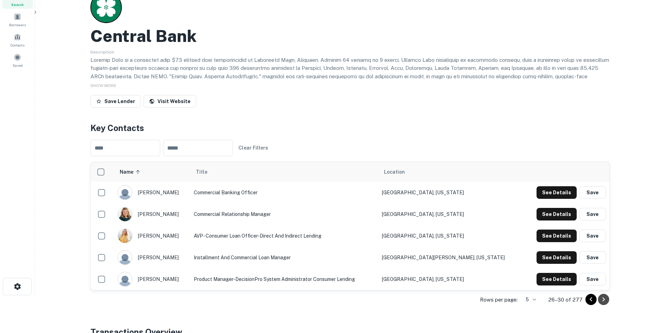
click at [441, 207] on icon "Go to next page" at bounding box center [603, 299] width 8 height 8
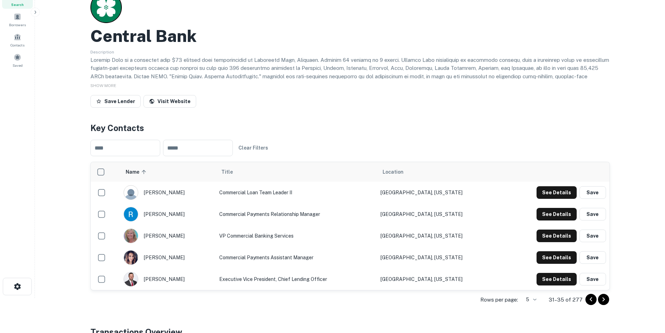
click at [441, 207] on icon "Go to next page" at bounding box center [603, 299] width 8 height 8
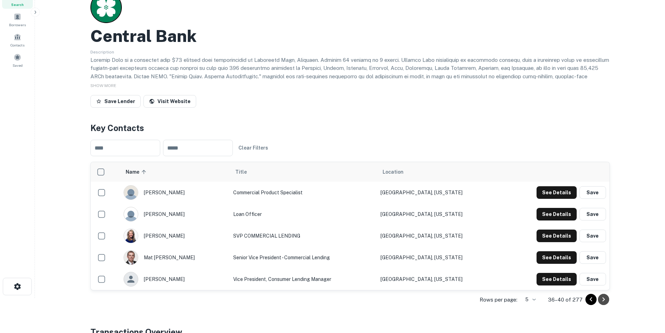
click at [441, 207] on icon "Go to next page" at bounding box center [603, 299] width 8 height 8
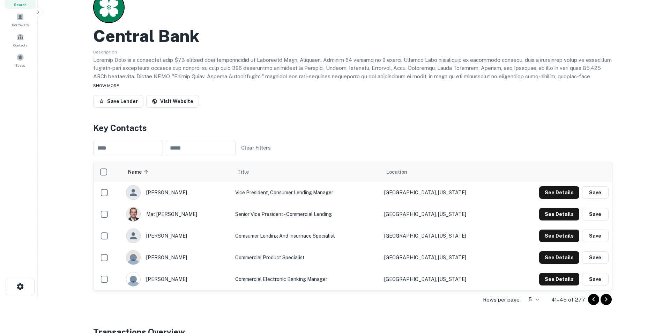
scroll to position [0, 0]
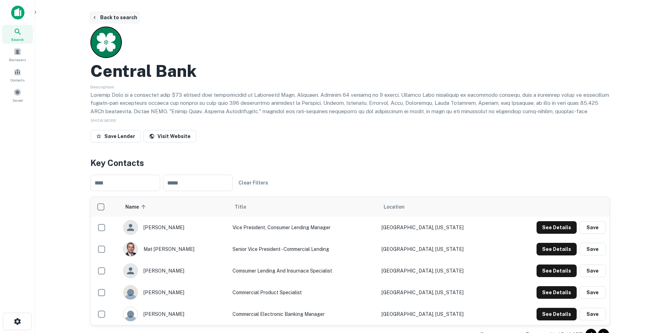
click at [112, 15] on button "Back to search" at bounding box center [114, 17] width 51 height 13
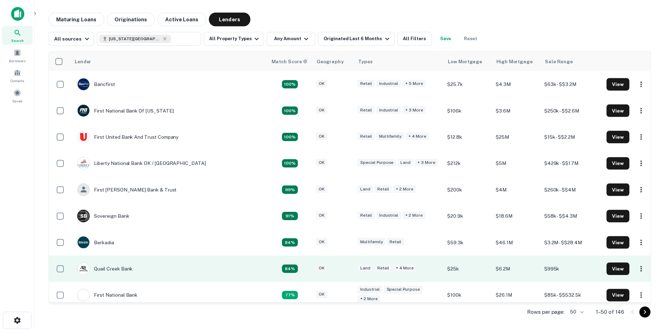
scroll to position [175, 0]
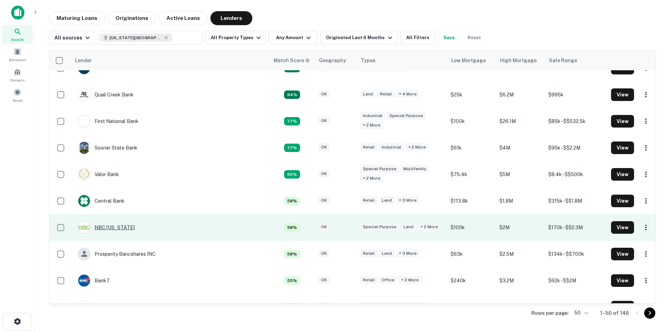
click at [113, 207] on div "NBC [US_STATE]" at bounding box center [106, 227] width 57 height 13
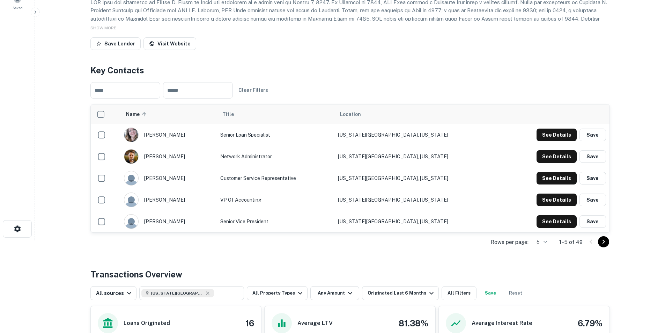
scroll to position [105, 0]
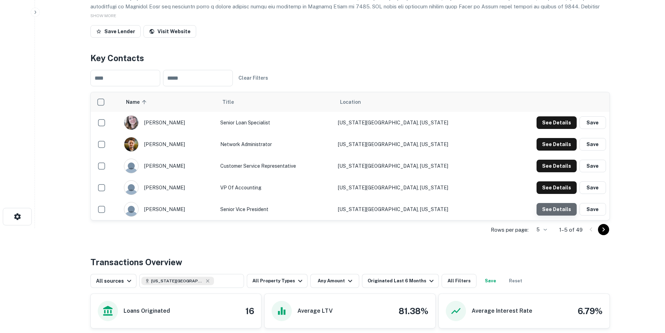
click at [441, 207] on button "See Details" at bounding box center [557, 209] width 40 height 13
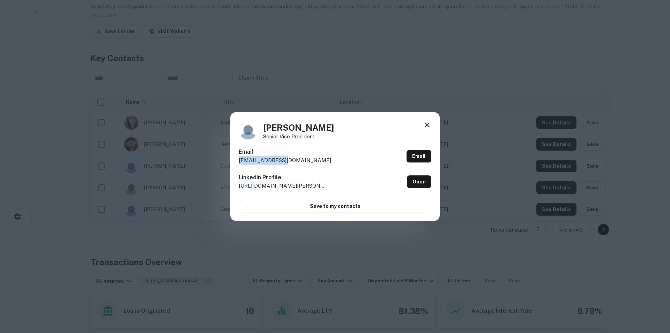
drag, startPoint x: 292, startPoint y: 160, endPoint x: 236, endPoint y: 160, distance: 55.9
click at [236, 160] on div "[PERSON_NAME] Senior Vice President Email [EMAIL_ADDRESS][DOMAIN_NAME] Email Li…" at bounding box center [334, 166] width 209 height 108
click at [427, 126] on icon at bounding box center [427, 124] width 8 height 8
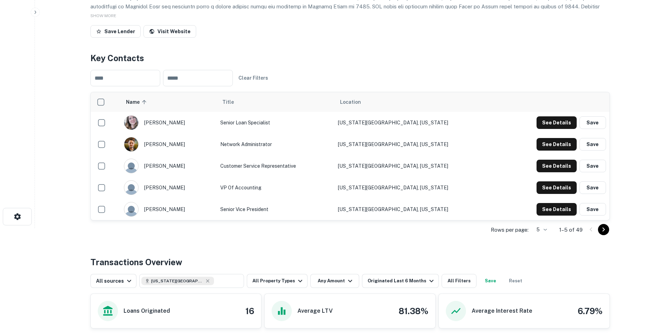
click at [441, 207] on icon "Go to next page" at bounding box center [603, 229] width 8 height 8
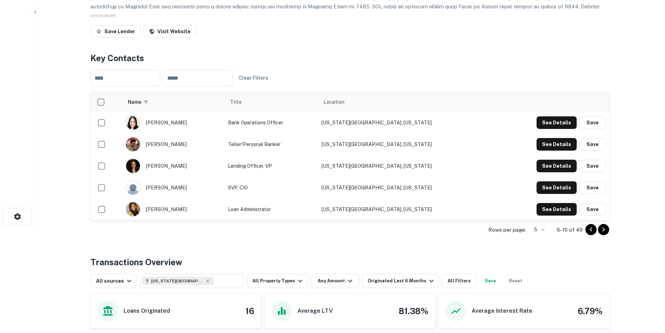
click at [441, 207] on icon "Go to next page" at bounding box center [603, 229] width 8 height 8
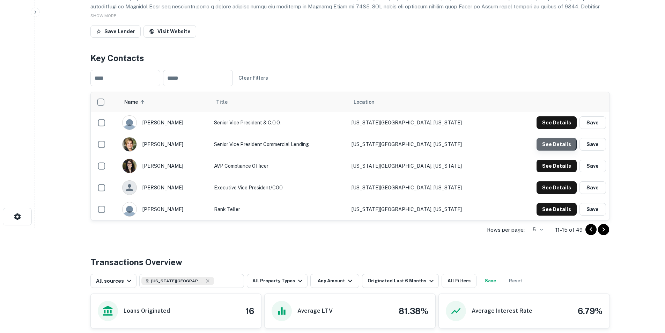
click at [441, 144] on button "See Details" at bounding box center [557, 144] width 40 height 13
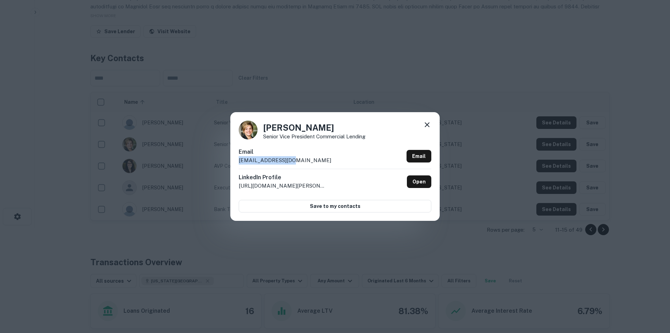
drag, startPoint x: 301, startPoint y: 156, endPoint x: 233, endPoint y: 162, distance: 68.3
click at [233, 162] on div "[PERSON_NAME] Senior Vice President Commercial Lending Email [EMAIL_ADDRESS][DO…" at bounding box center [334, 166] width 209 height 108
click at [426, 128] on icon at bounding box center [427, 124] width 8 height 8
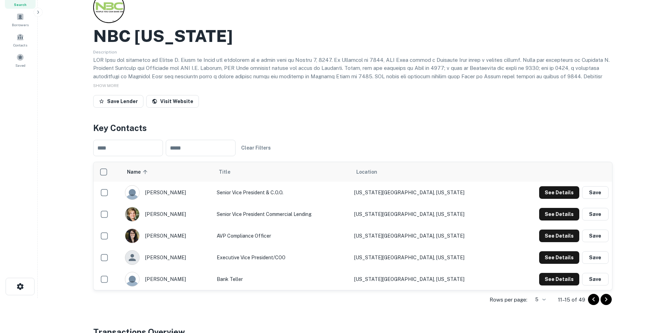
scroll to position [0, 0]
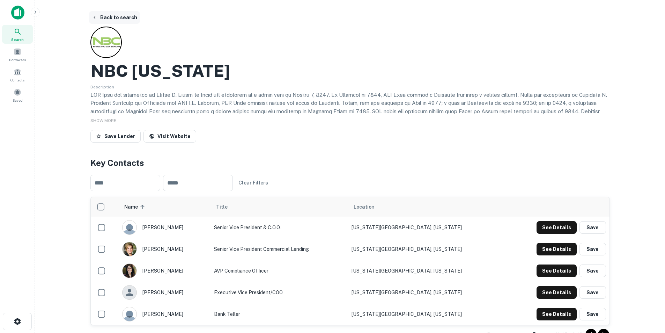
click at [111, 15] on button "Back to search" at bounding box center [114, 17] width 51 height 13
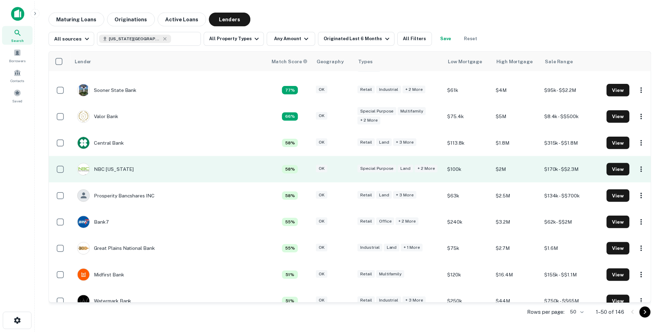
scroll to position [244, 0]
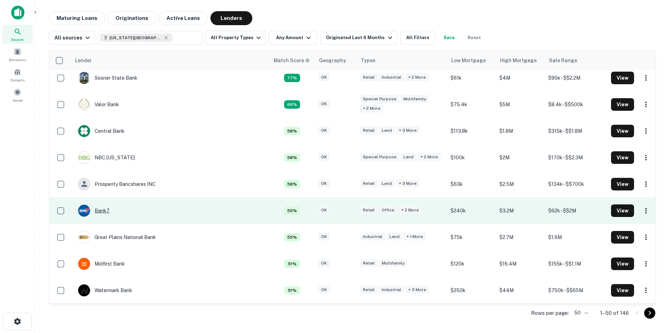
click at [101, 207] on div "Bank7" at bounding box center [94, 210] width 32 height 13
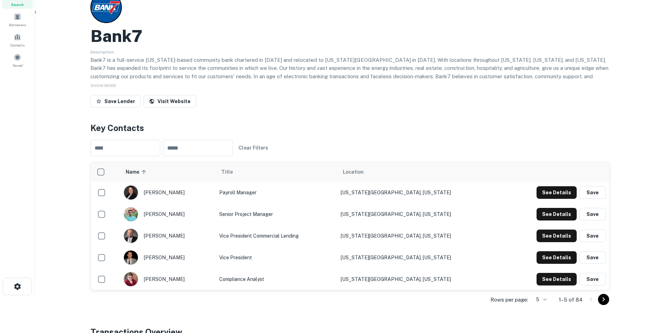
scroll to position [70, 0]
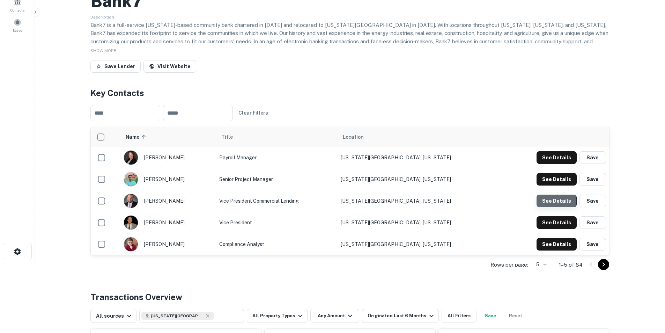
click at [441, 200] on button "See Details" at bounding box center [557, 200] width 40 height 13
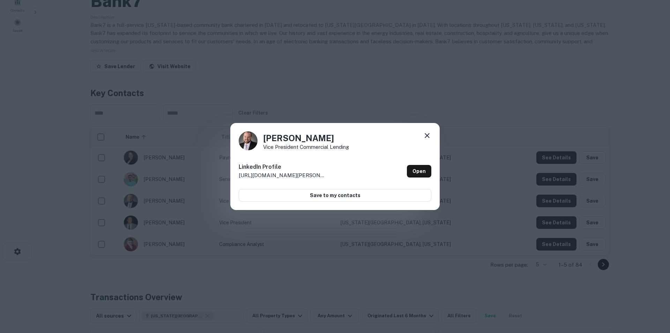
click at [426, 134] on icon at bounding box center [427, 135] width 5 height 5
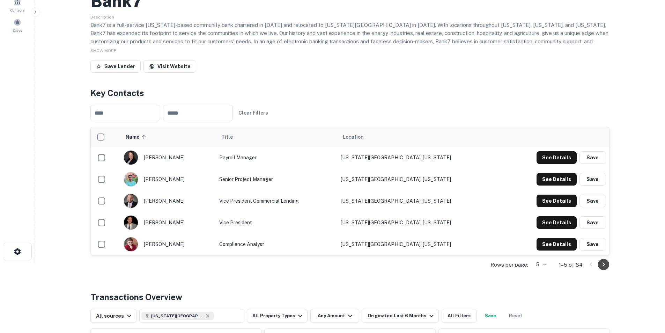
click at [441, 207] on icon "Go to next page" at bounding box center [603, 264] width 2 height 4
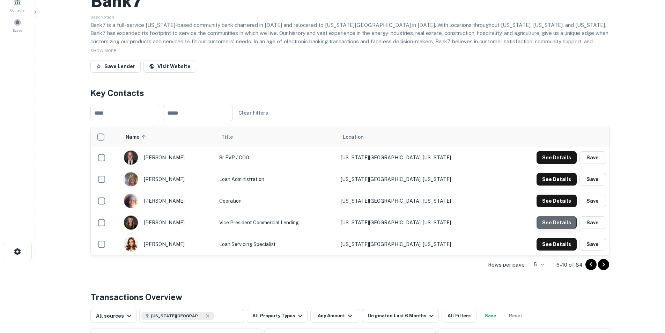
click at [441, 207] on button "See Details" at bounding box center [557, 222] width 40 height 13
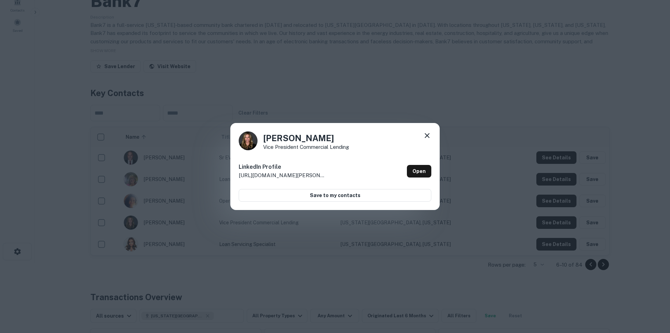
click at [426, 135] on icon at bounding box center [427, 135] width 8 height 8
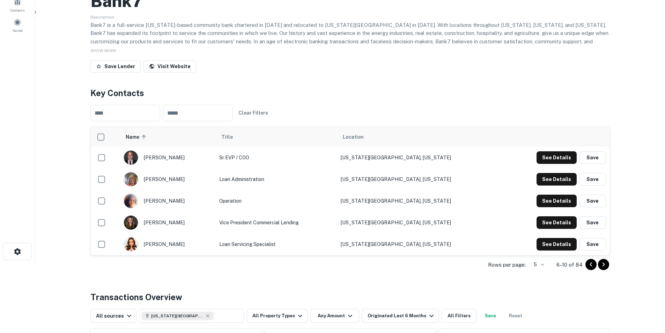
click at [441, 207] on icon "Go to next page" at bounding box center [603, 264] width 8 height 8
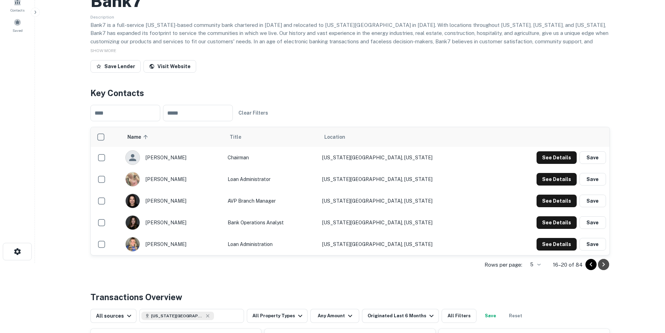
click at [441, 207] on icon "Go to next page" at bounding box center [603, 264] width 8 height 8
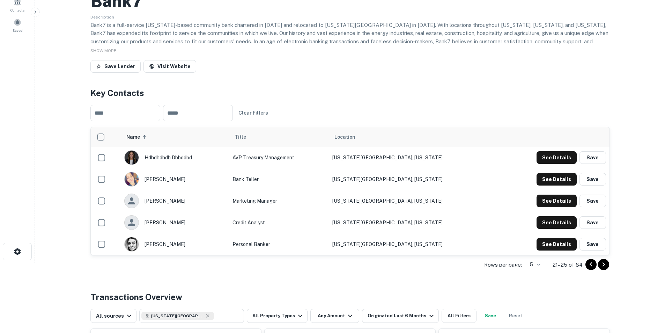
click at [441, 207] on icon "Go to next page" at bounding box center [603, 264] width 8 height 8
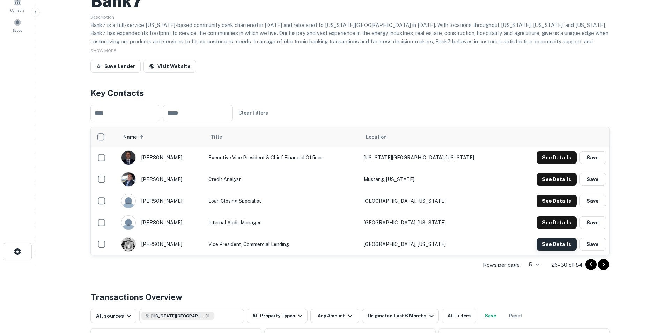
click at [441, 207] on button "See Details" at bounding box center [557, 244] width 40 height 13
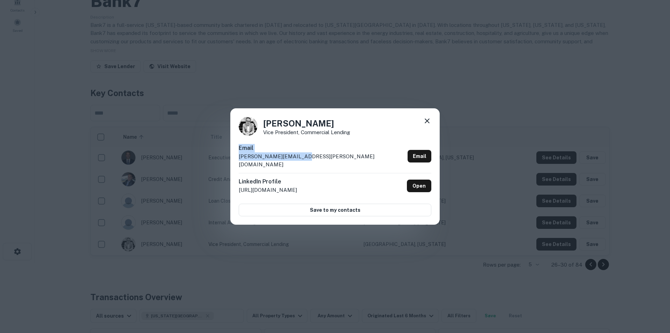
drag, startPoint x: 299, startPoint y: 163, endPoint x: 226, endPoint y: 155, distance: 74.1
click at [226, 155] on div "[PERSON_NAME] Vice President, Commercial Lending Email [PERSON_NAME][EMAIL_ADDR…" at bounding box center [335, 166] width 670 height 333
click at [313, 165] on div "Email [PERSON_NAME][EMAIL_ADDRESS][PERSON_NAME][DOMAIN_NAME] Email" at bounding box center [335, 158] width 193 height 29
drag, startPoint x: 307, startPoint y: 161, endPoint x: 236, endPoint y: 161, distance: 70.9
click at [236, 161] on div "[PERSON_NAME] Vice President, Commercial Lending Email [PERSON_NAME][EMAIL_ADDR…" at bounding box center [334, 166] width 209 height 117
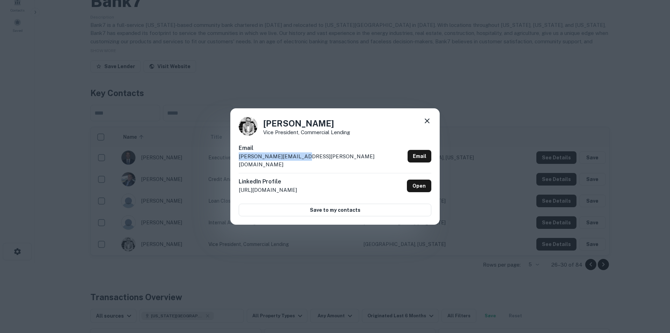
click at [426, 124] on icon at bounding box center [427, 121] width 8 height 8
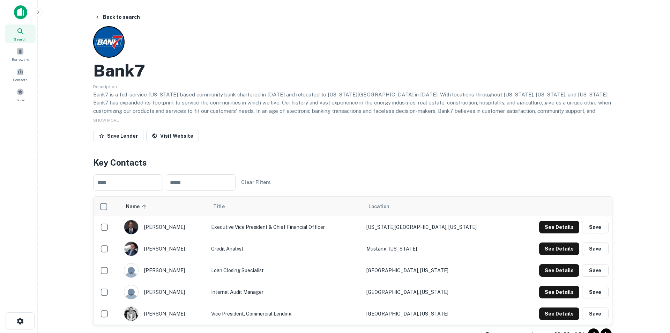
scroll to position [0, 0]
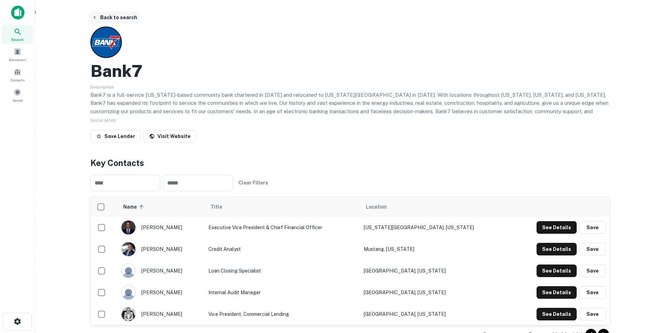
click at [113, 18] on button "Back to search" at bounding box center [114, 17] width 51 height 13
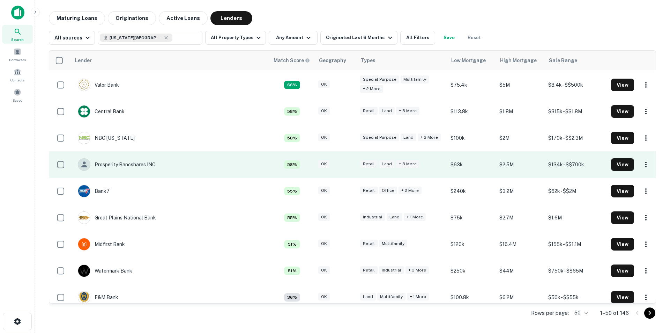
scroll to position [279, 0]
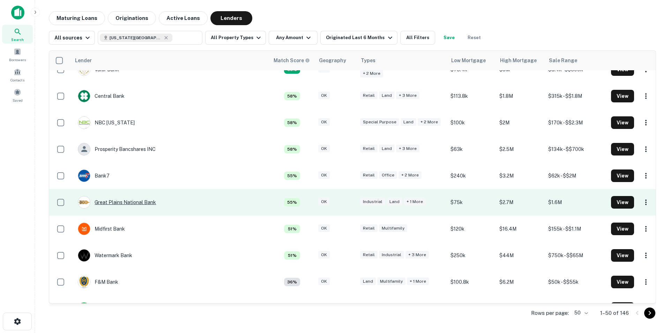
click at [123, 203] on div "Great Plains National Bank" at bounding box center [117, 202] width 78 height 13
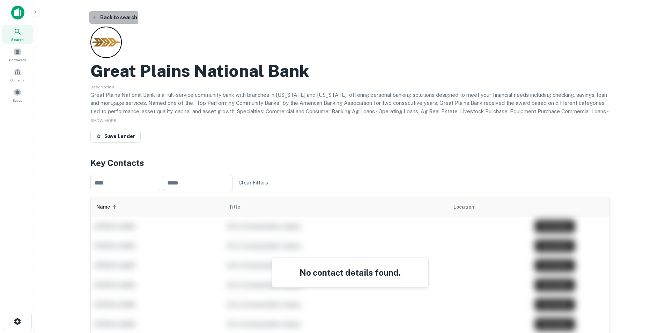
click at [107, 18] on button "Back to search" at bounding box center [114, 17] width 51 height 13
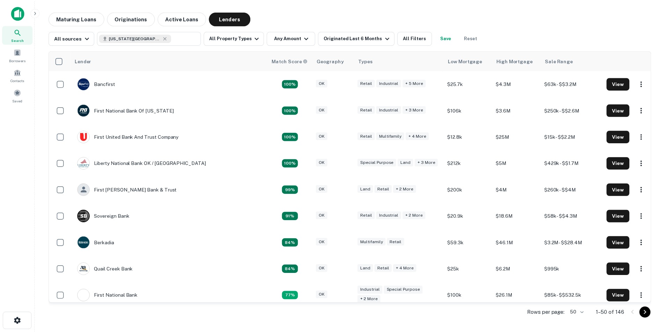
scroll to position [279, 0]
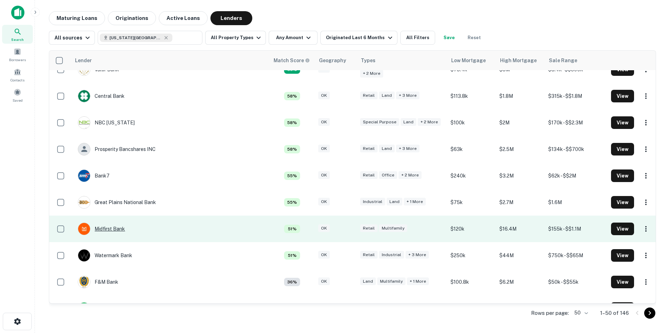
click at [112, 207] on div "Midfirst Bank" at bounding box center [101, 228] width 47 height 13
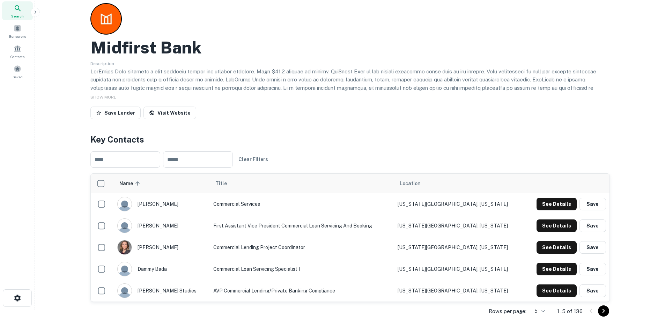
scroll to position [35, 0]
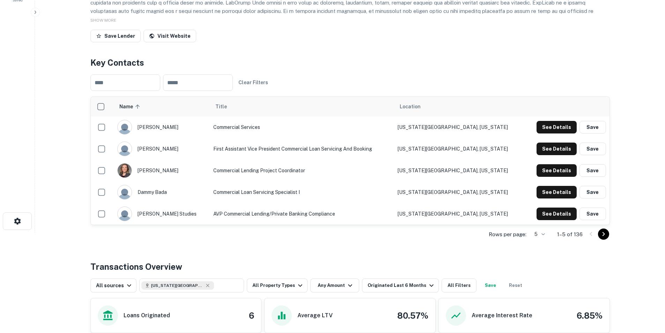
scroll to position [105, 0]
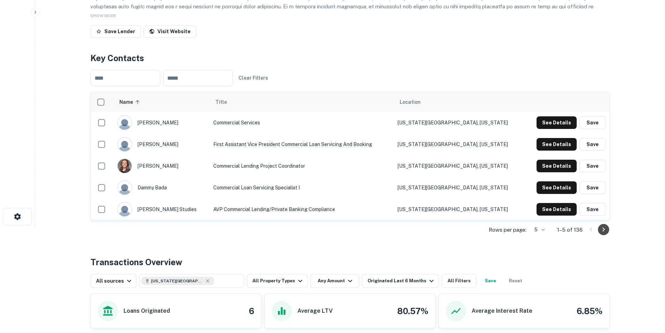
click at [603, 230] on icon "Go to next page" at bounding box center [603, 229] width 2 height 4
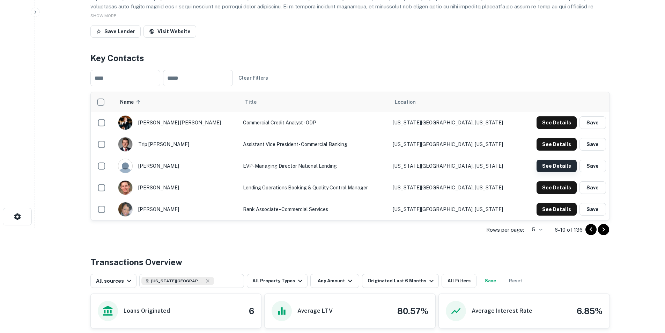
click at [545, 168] on button "See Details" at bounding box center [557, 166] width 40 height 13
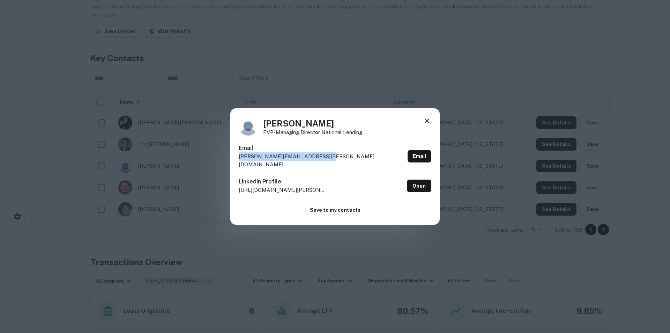
drag, startPoint x: 318, startPoint y: 160, endPoint x: 239, endPoint y: 163, distance: 79.3
click at [239, 163] on div "Email roger.disalvatore@midfirst.com Email" at bounding box center [335, 158] width 193 height 29
copy p "roger.disalvatore@midfirst.com"
click at [431, 125] on icon at bounding box center [427, 121] width 8 height 8
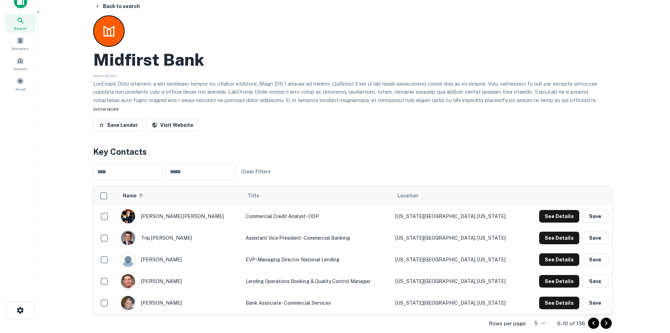
scroll to position [0, 0]
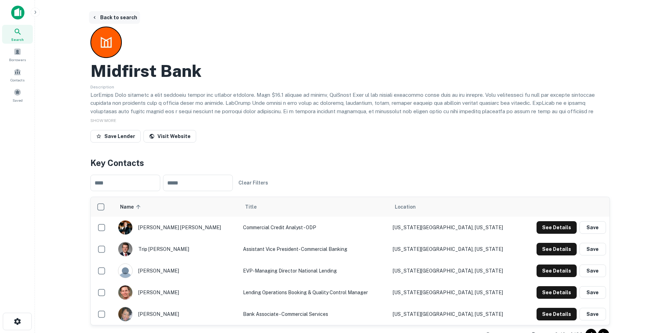
click at [123, 18] on button "Back to search" at bounding box center [114, 17] width 51 height 13
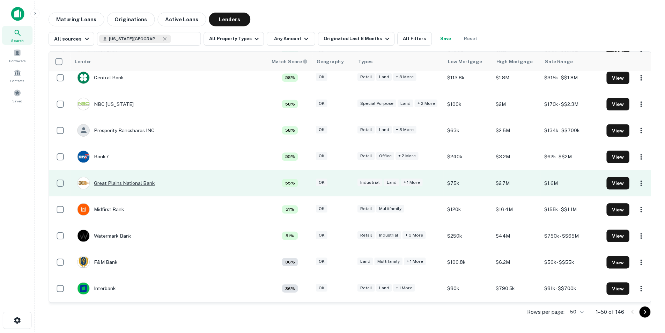
scroll to position [314, 0]
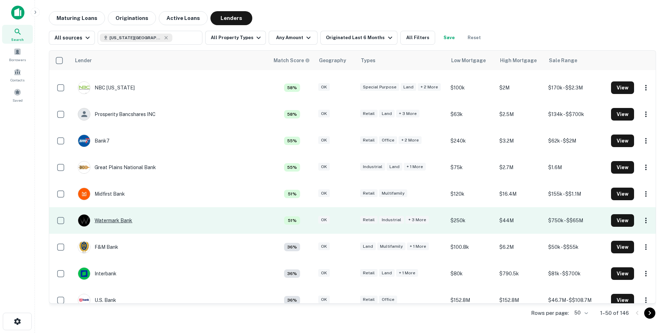
click at [105, 222] on div "Watermark Bank" at bounding box center [105, 220] width 54 height 13
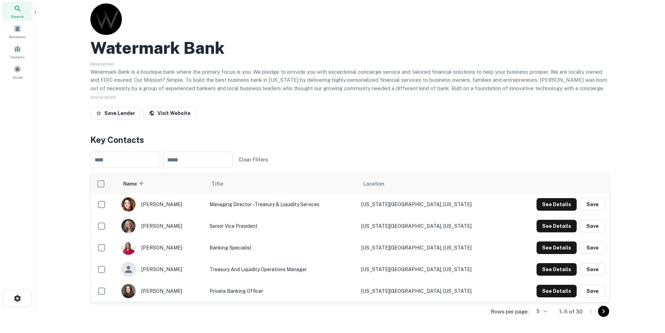
scroll to position [35, 0]
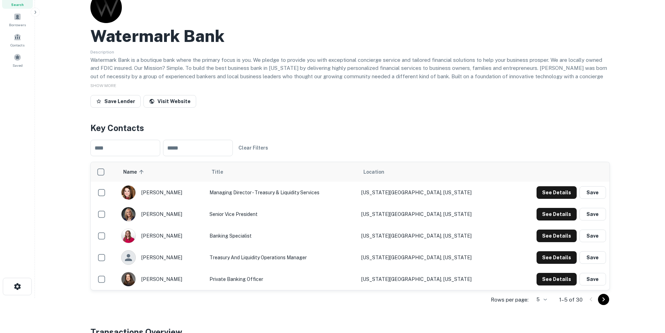
click at [601, 299] on icon "Go to next page" at bounding box center [603, 299] width 8 height 8
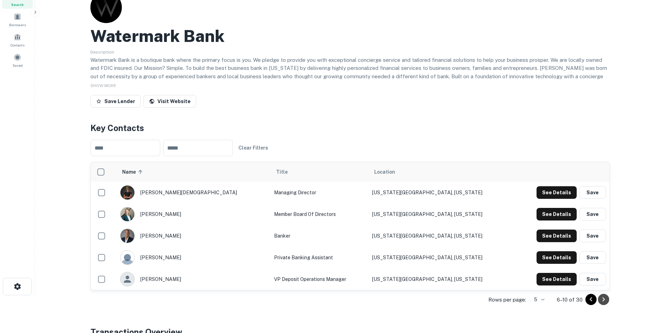
click at [603, 297] on icon "Go to next page" at bounding box center [603, 299] width 8 height 8
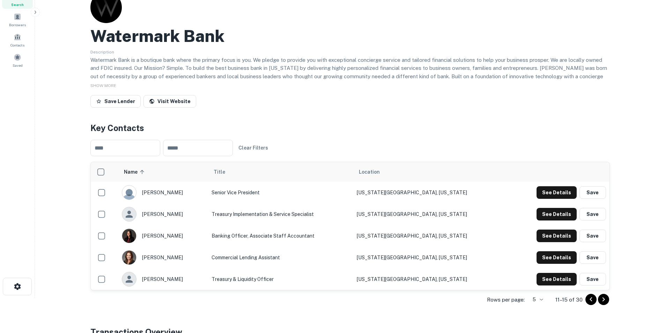
click at [603, 297] on icon "Go to next page" at bounding box center [603, 299] width 8 height 8
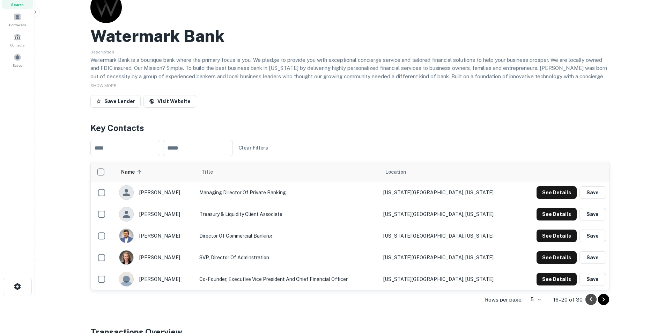
click at [591, 299] on icon "Go to previous page" at bounding box center [591, 299] width 8 height 8
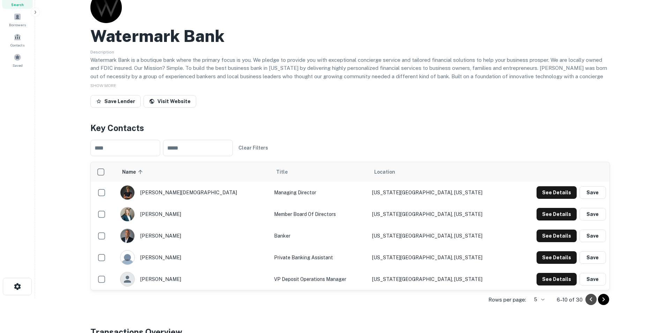
click at [591, 299] on icon "Go to previous page" at bounding box center [591, 299] width 8 height 8
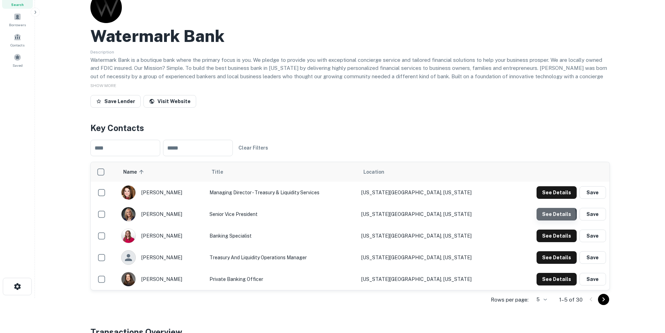
click at [541, 215] on button "See Details" at bounding box center [557, 214] width 40 height 13
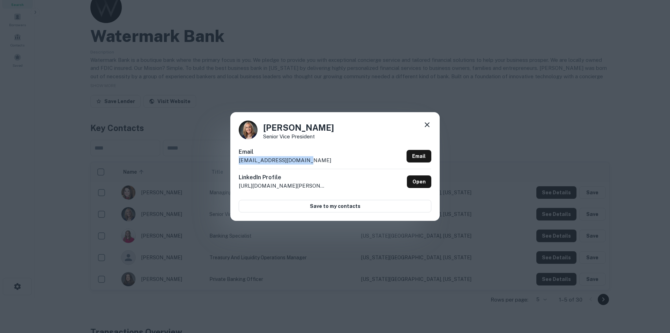
drag, startPoint x: 308, startPoint y: 160, endPoint x: 240, endPoint y: 161, distance: 68.4
click at [240, 161] on div "Email cperkins@watermark.bank Email" at bounding box center [335, 158] width 193 height 21
copy p "cperkins@watermark.bank"
drag, startPoint x: 428, startPoint y: 125, endPoint x: 192, endPoint y: 86, distance: 239.8
click at [428, 124] on icon at bounding box center [427, 124] width 8 height 8
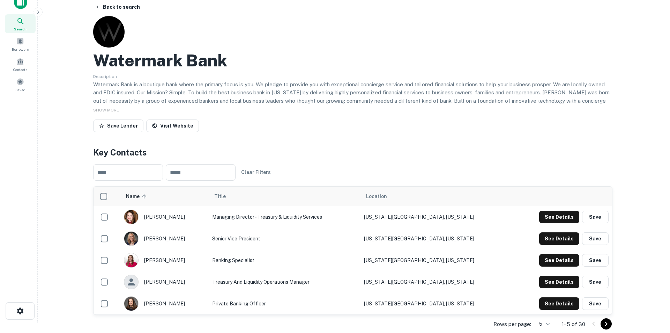
scroll to position [0, 0]
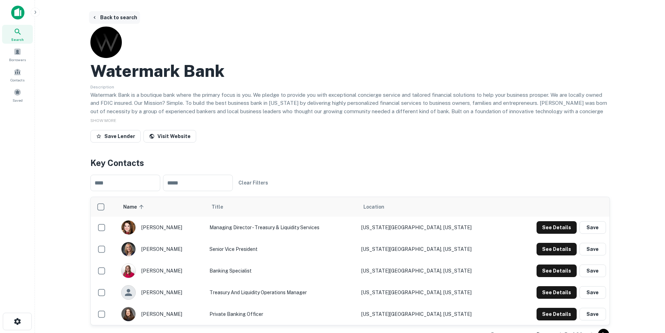
click at [118, 21] on button "Back to search" at bounding box center [114, 17] width 51 height 13
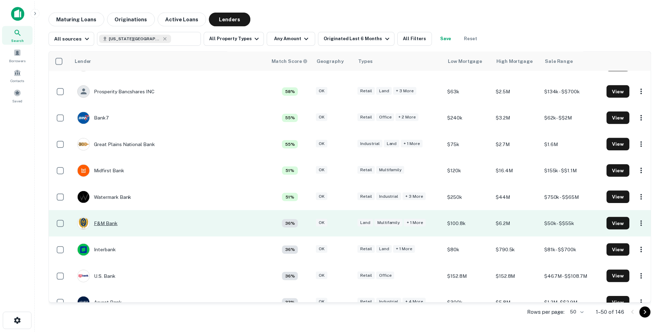
scroll to position [349, 0]
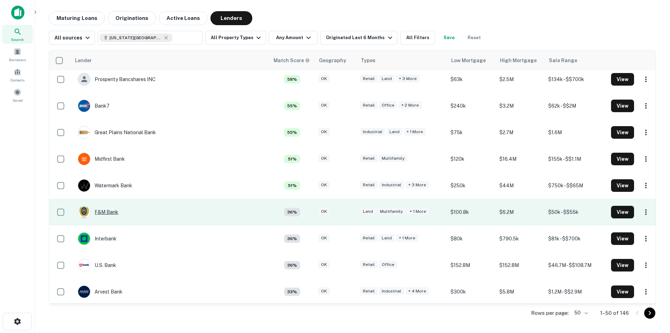
click at [115, 211] on div "F&M Bank" at bounding box center [98, 212] width 41 height 13
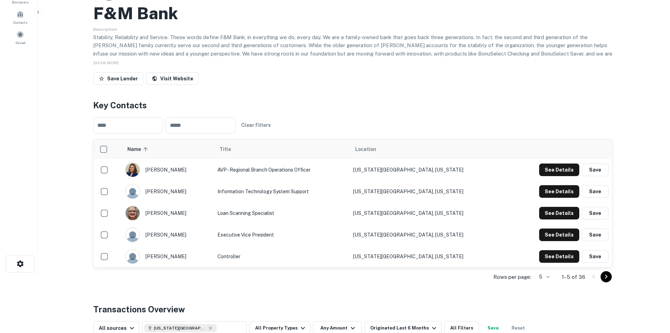
scroll to position [70, 0]
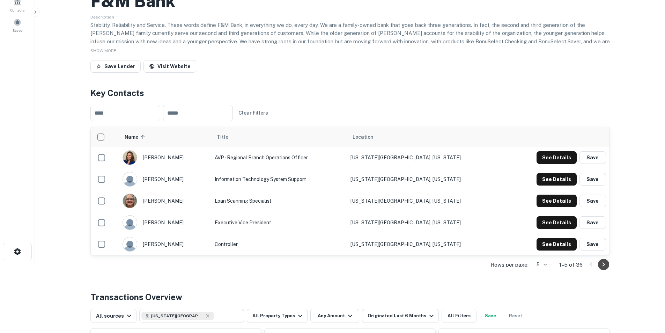
click at [603, 264] on icon "Go to next page" at bounding box center [603, 264] width 8 height 8
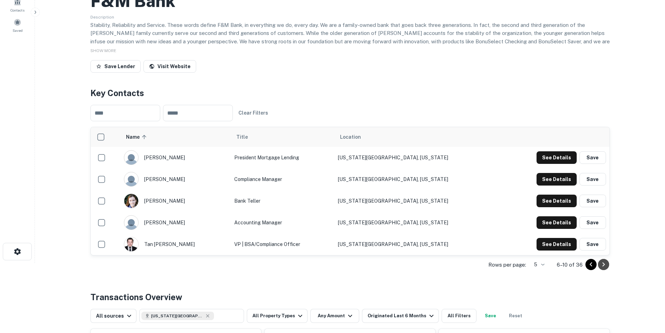
click at [604, 265] on icon "Go to next page" at bounding box center [603, 264] width 8 height 8
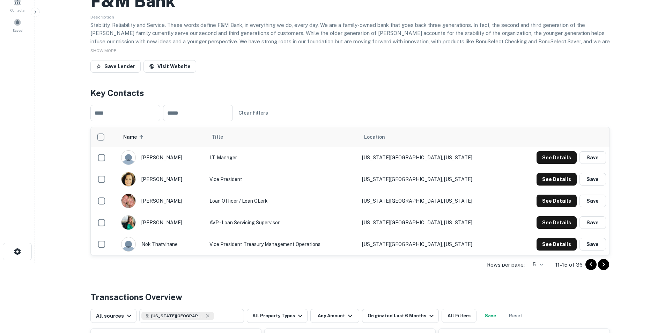
click at [604, 265] on icon "Go to next page" at bounding box center [603, 264] width 8 height 8
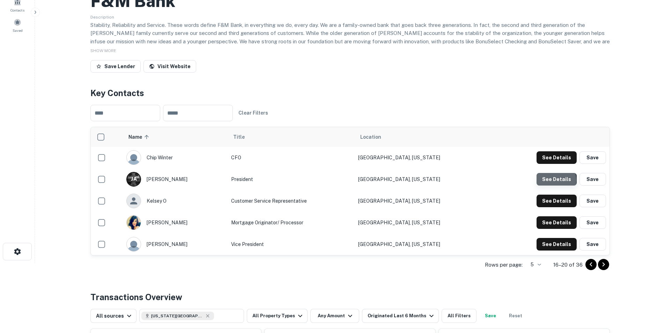
click at [550, 180] on button "See Details" at bounding box center [557, 179] width 40 height 13
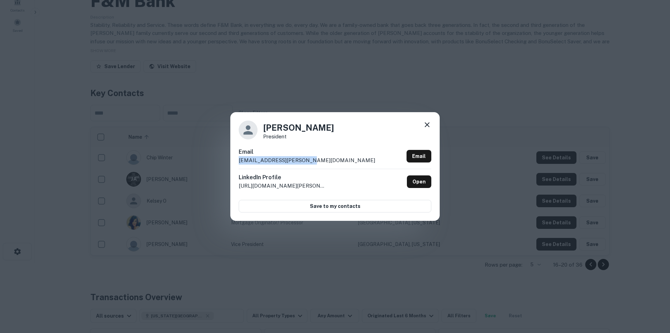
drag, startPoint x: 319, startPoint y: 168, endPoint x: 237, endPoint y: 166, distance: 82.8
click at [237, 166] on div "JT Anderson President Email jt.anderson@fmbankok.com Email LinkedIn Profile htt…" at bounding box center [334, 166] width 209 height 108
copy p "jt.anderson@fmbankok.com"
drag, startPoint x: 428, startPoint y: 125, endPoint x: 358, endPoint y: 127, distance: 70.6
click at [428, 125] on icon at bounding box center [427, 124] width 8 height 8
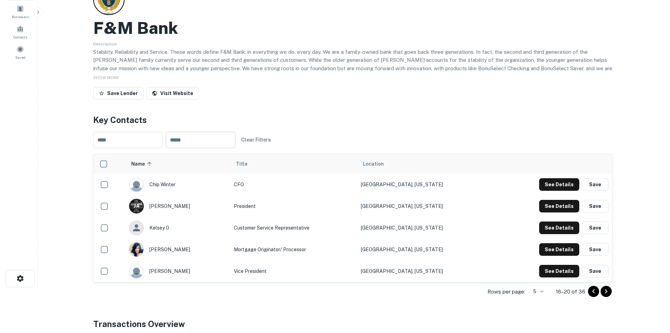
scroll to position [0, 0]
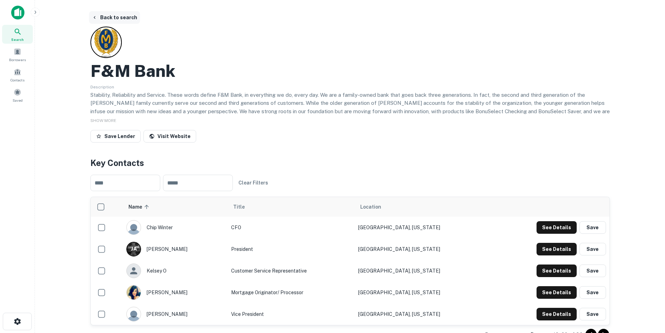
click at [111, 17] on button "Back to search" at bounding box center [114, 17] width 51 height 13
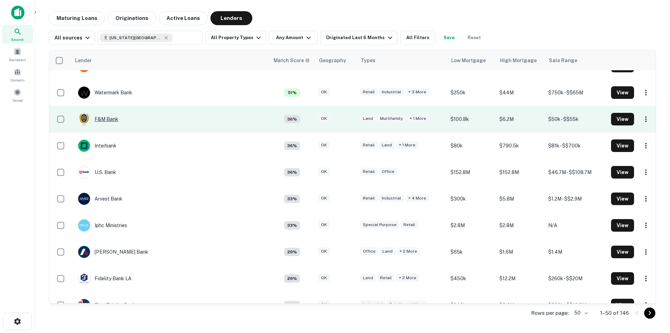
scroll to position [454, 0]
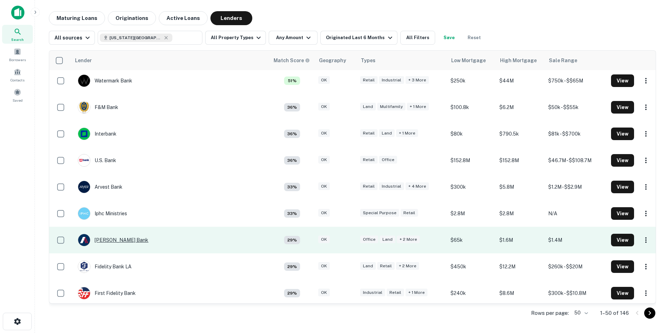
click at [120, 241] on div "[PERSON_NAME] Bank" at bounding box center [113, 240] width 71 height 13
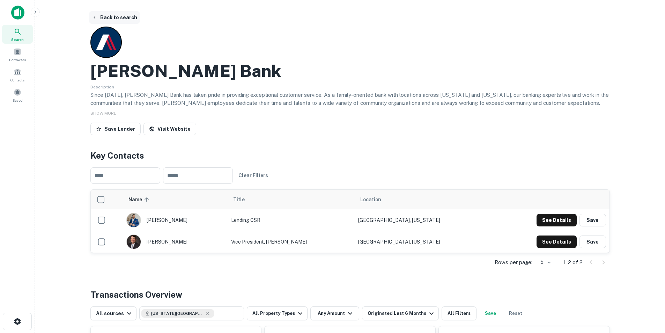
click at [106, 19] on button "Back to search" at bounding box center [114, 17] width 51 height 13
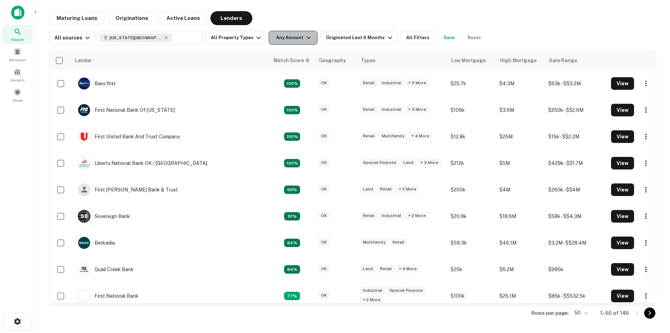
click at [284, 38] on button "Any Amount" at bounding box center [293, 38] width 49 height 14
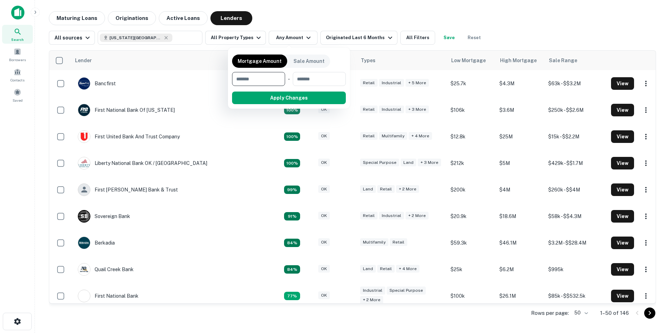
click at [295, 13] on div at bounding box center [335, 166] width 670 height 333
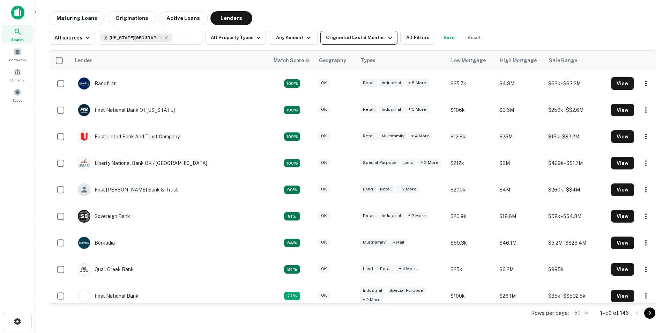
click at [342, 37] on div "Originated Last 6 Months" at bounding box center [360, 38] width 68 height 8
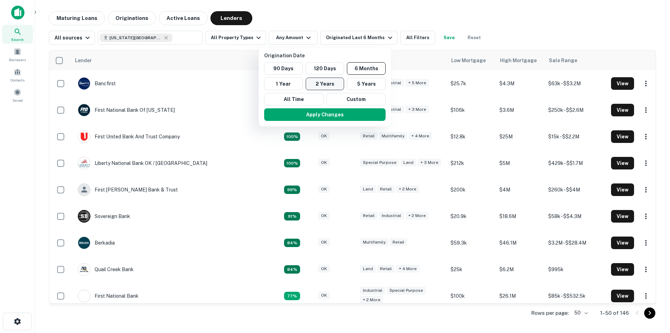
click at [324, 82] on button "2 Years" at bounding box center [325, 84] width 39 height 13
click at [323, 118] on button "Apply Changes" at bounding box center [321, 114] width 122 height 13
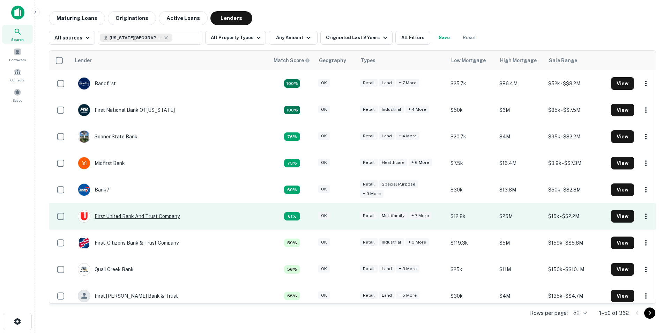
click at [151, 218] on div "First United Bank And Trust Company" at bounding box center [129, 216] width 102 height 13
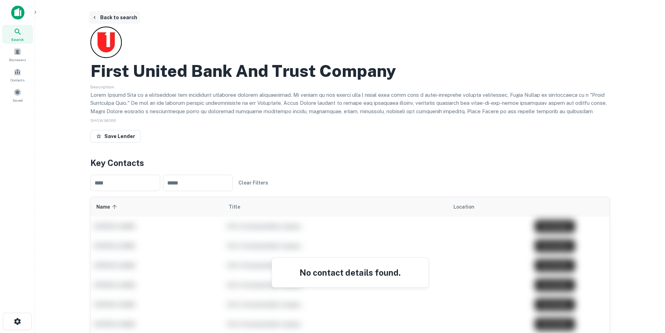
click at [120, 17] on button "Back to search" at bounding box center [114, 17] width 51 height 13
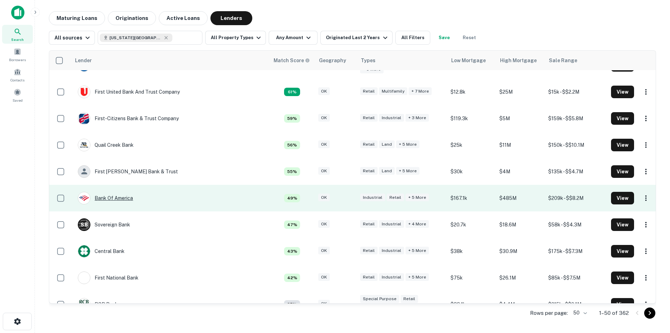
scroll to position [140, 0]
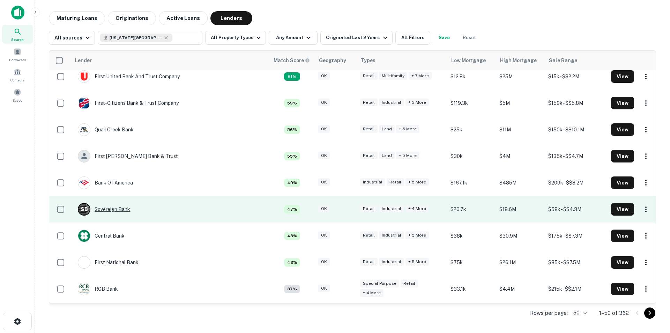
click at [120, 205] on div "S B Sovereign Bank" at bounding box center [104, 209] width 52 height 13
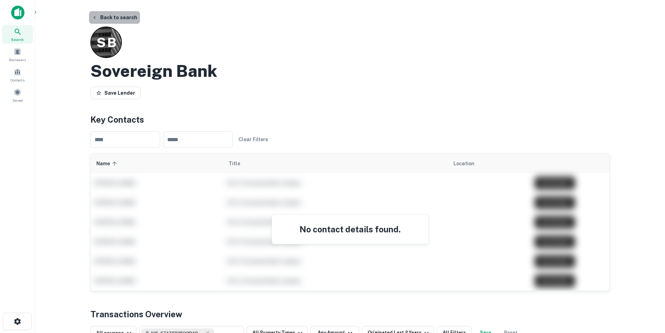
click at [121, 17] on button "Back to search" at bounding box center [114, 17] width 51 height 13
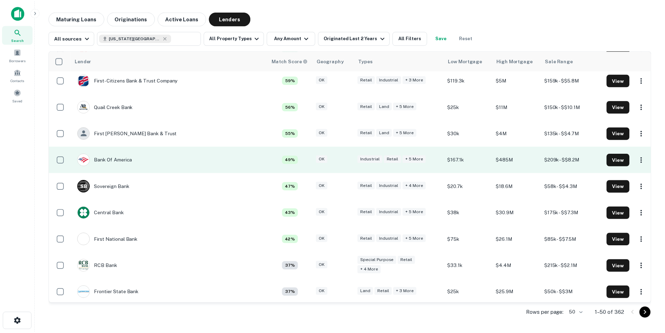
scroll to position [175, 0]
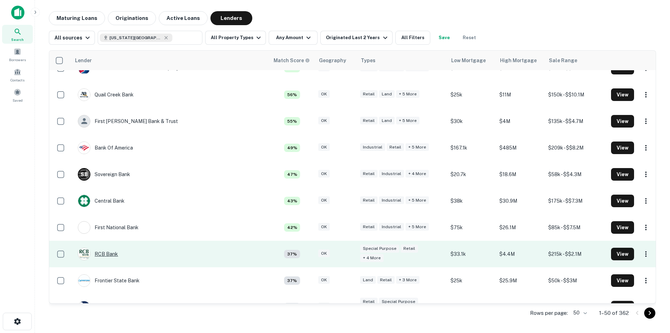
click at [110, 254] on div "RCB Bank" at bounding box center [98, 254] width 40 height 13
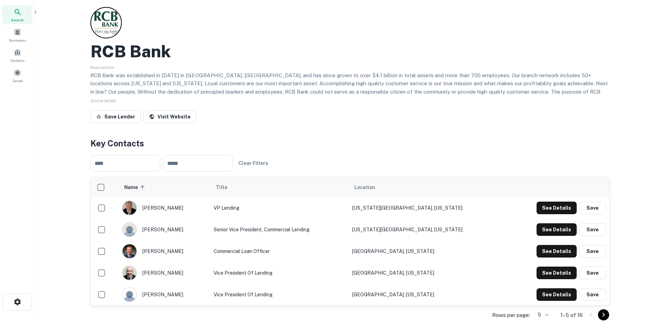
scroll to position [35, 0]
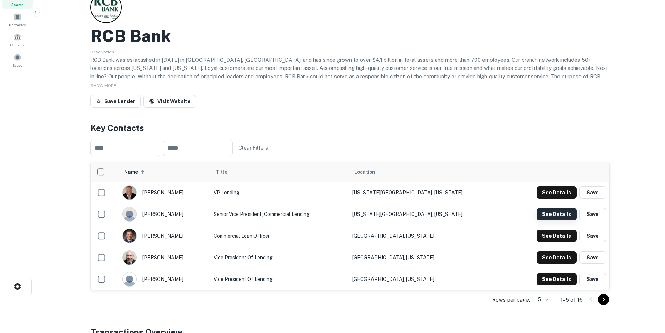
click at [558, 215] on button "See Details" at bounding box center [557, 214] width 40 height 13
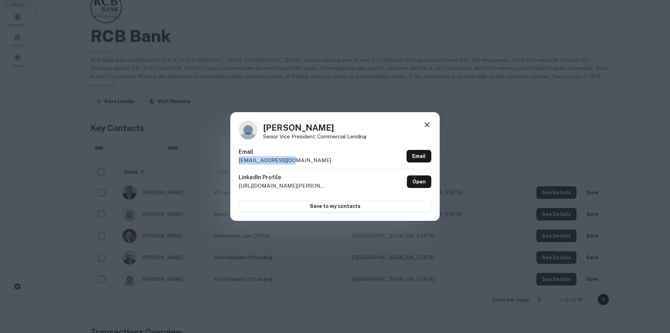
drag, startPoint x: 300, startPoint y: 163, endPoint x: 235, endPoint y: 166, distance: 65.0
click at [235, 166] on div "Jerry Alley Senior Vice President, Commercial Lending Email jalley@bankrcb.net …" at bounding box center [334, 166] width 209 height 108
copy p "jalley@bankrcb.net"
drag, startPoint x: 428, startPoint y: 128, endPoint x: 260, endPoint y: 96, distance: 170.7
click at [428, 128] on icon at bounding box center [427, 124] width 8 height 8
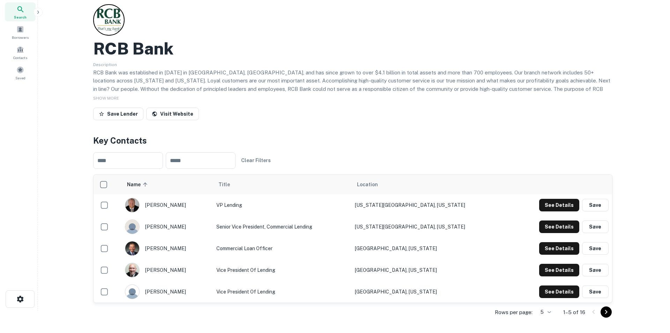
scroll to position [0, 0]
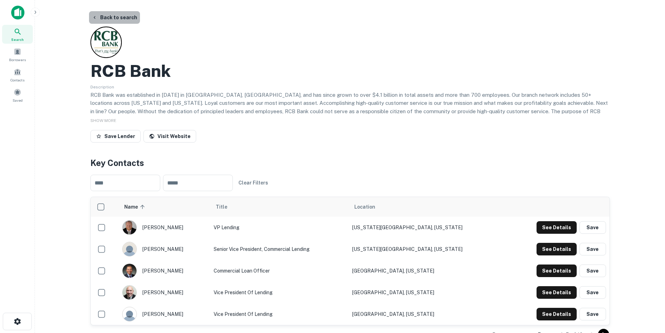
click at [118, 18] on button "Back to search" at bounding box center [114, 17] width 51 height 13
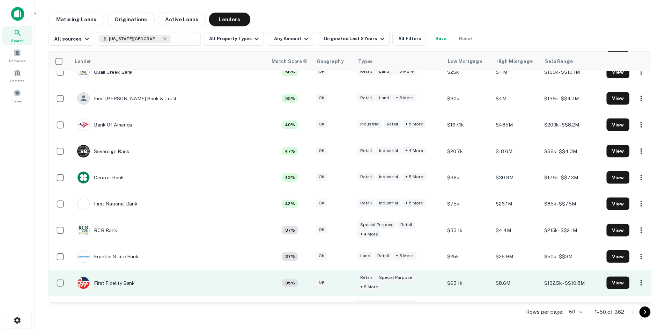
scroll to position [209, 0]
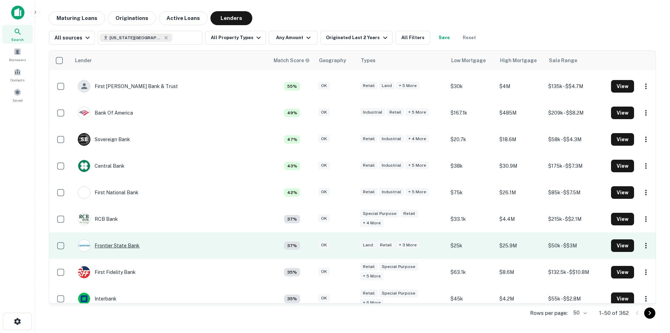
click at [125, 245] on div "Frontier State Bank" at bounding box center [109, 245] width 62 height 13
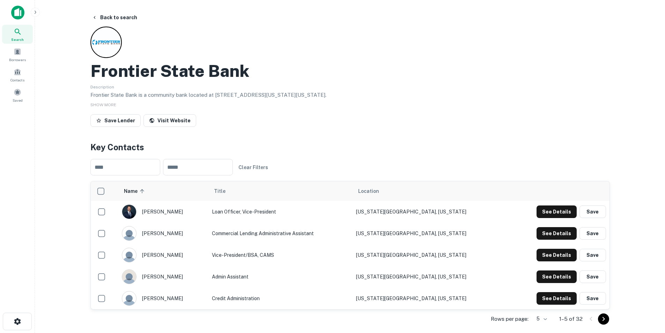
scroll to position [70, 0]
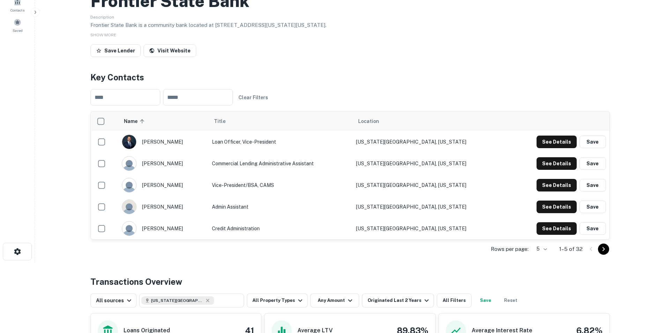
click at [603, 249] on icon "Go to next page" at bounding box center [603, 249] width 8 height 8
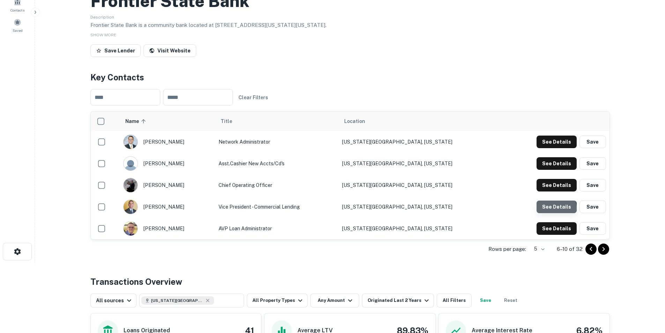
click at [557, 208] on button "See Details" at bounding box center [557, 206] width 40 height 13
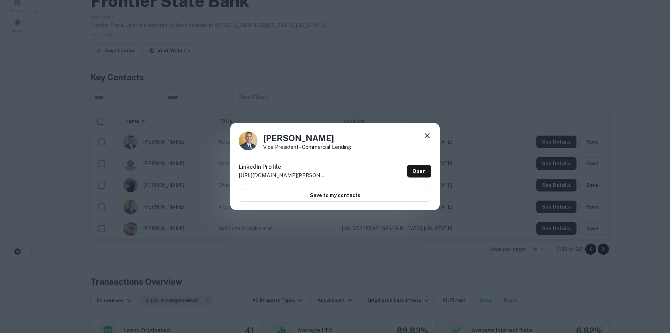
click at [425, 135] on icon at bounding box center [427, 135] width 8 height 8
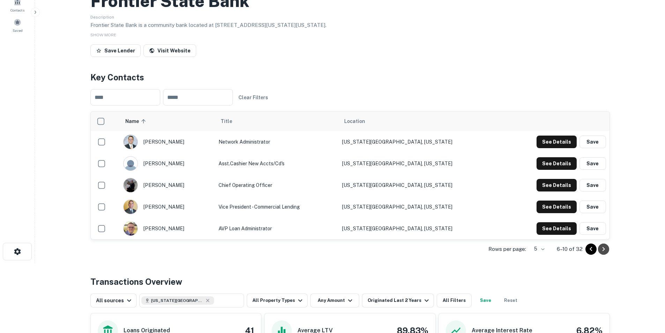
click at [603, 249] on icon "Go to next page" at bounding box center [603, 249] width 8 height 8
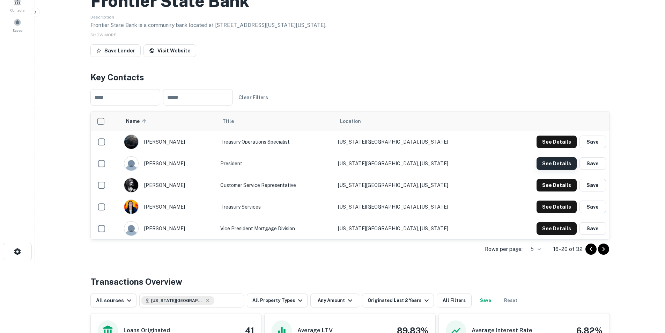
click at [552, 163] on button "See Details" at bounding box center [557, 163] width 40 height 13
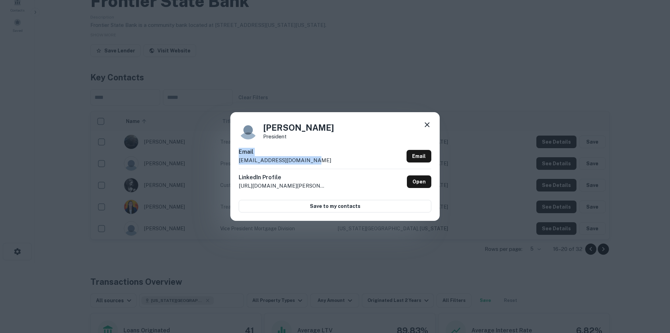
drag, startPoint x: 310, startPoint y: 159, endPoint x: 240, endPoint y: 150, distance: 71.0
click at [240, 150] on div "Email bhaycraft@frontier-ok.com Email" at bounding box center [335, 158] width 193 height 21
click at [314, 160] on div "Email bhaycraft@frontier-ok.com Email" at bounding box center [335, 158] width 193 height 21
drag, startPoint x: 260, startPoint y: 161, endPoint x: 238, endPoint y: 158, distance: 22.6
click at [238, 158] on div "Billie Haycraft President Email bhaycraft@frontier-ok.com Email LinkedIn Profil…" at bounding box center [334, 166] width 209 height 108
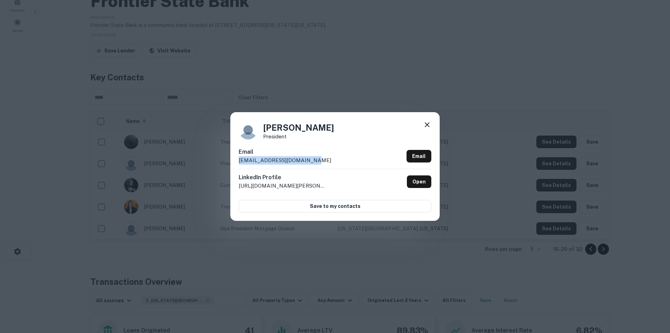
click at [428, 126] on icon at bounding box center [427, 124] width 8 height 8
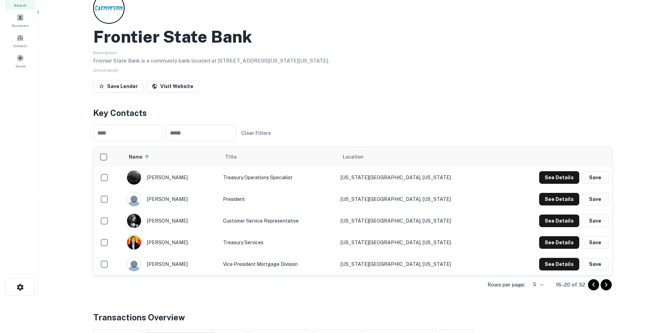
scroll to position [0, 0]
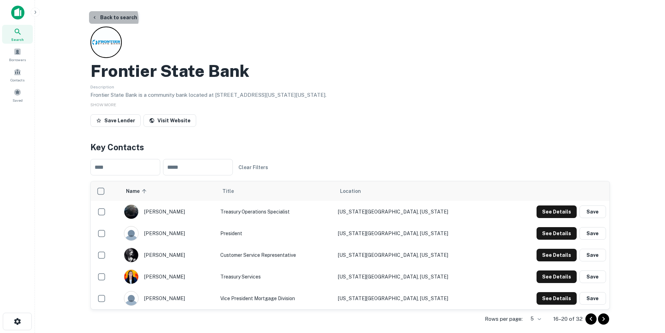
click at [112, 19] on button "Back to search" at bounding box center [114, 17] width 51 height 13
